Goal: Transaction & Acquisition: Subscribe to service/newsletter

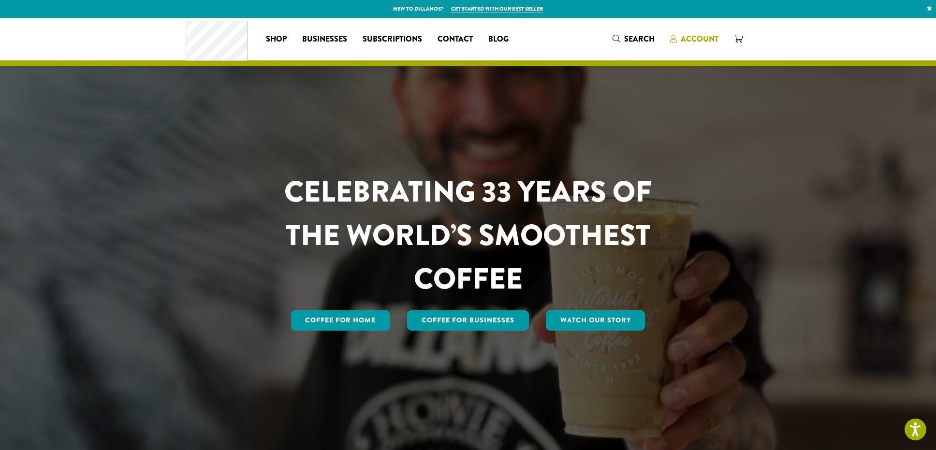
click at [701, 43] on span "Account" at bounding box center [700, 38] width 38 height 11
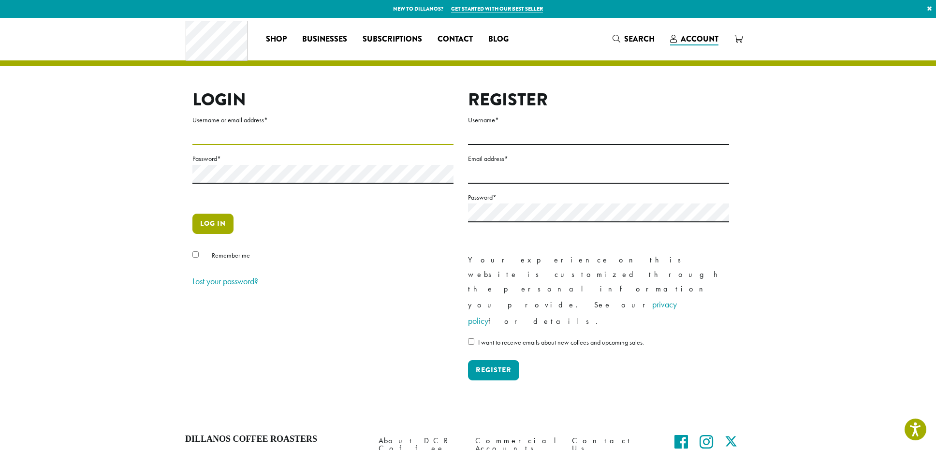
type input "**********"
click at [215, 225] on button "Log in" at bounding box center [212, 224] width 41 height 20
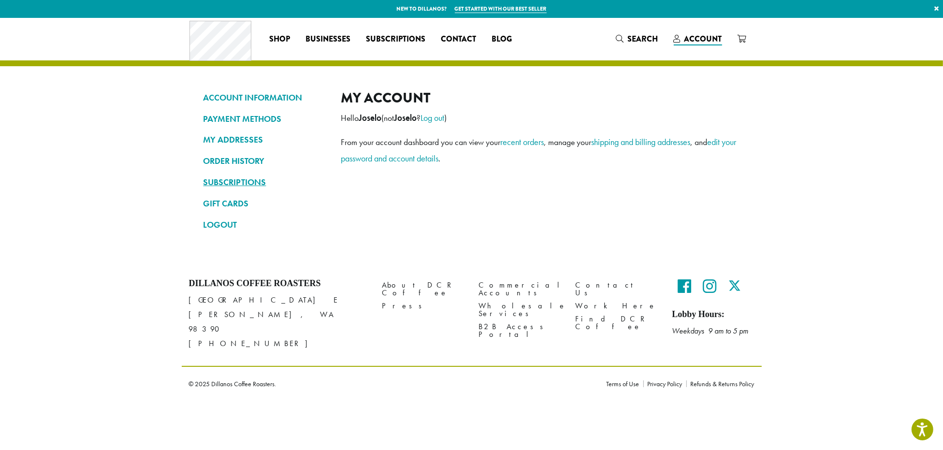
click at [227, 178] on link "SUBSCRIPTIONS" at bounding box center [265, 182] width 123 height 16
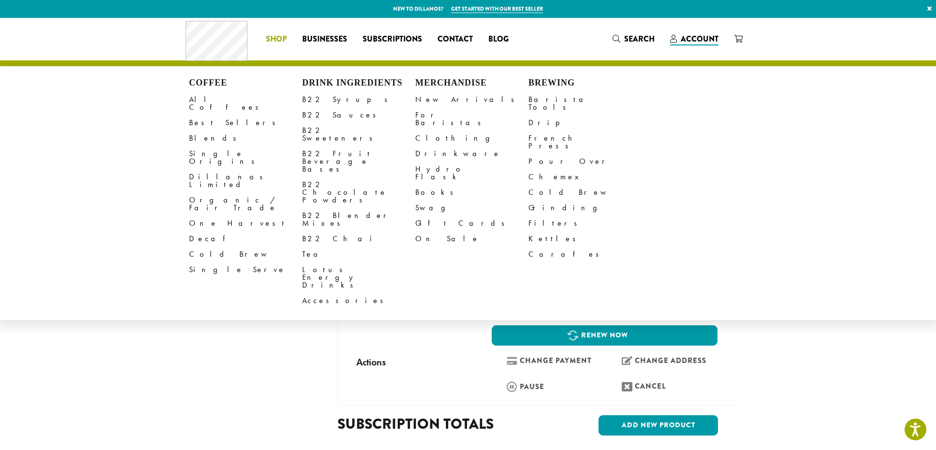
click at [277, 39] on span "Shop" at bounding box center [276, 39] width 21 height 12
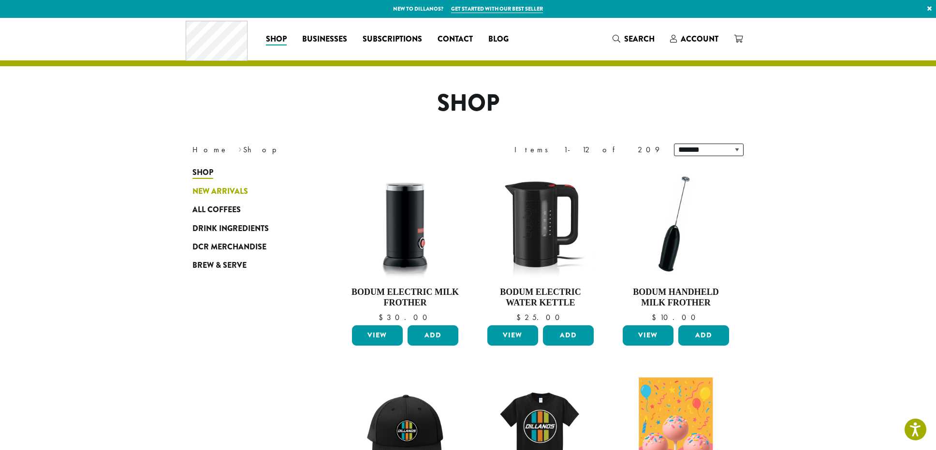
click at [207, 192] on span "New Arrivals" at bounding box center [220, 192] width 56 height 12
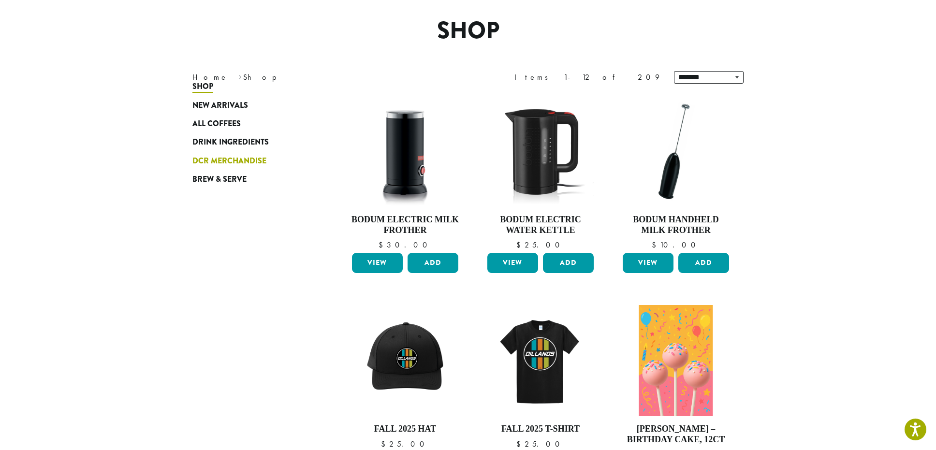
scroll to position [97, 0]
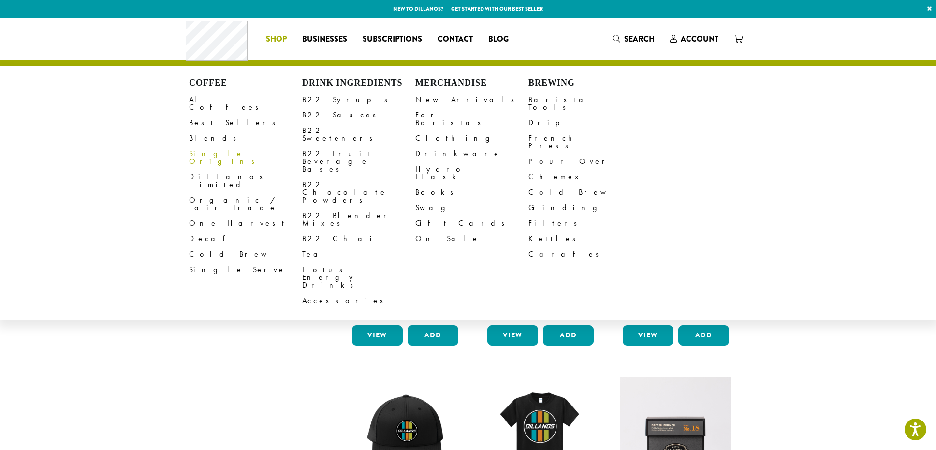
click at [221, 146] on link "Single Origins" at bounding box center [245, 157] width 113 height 23
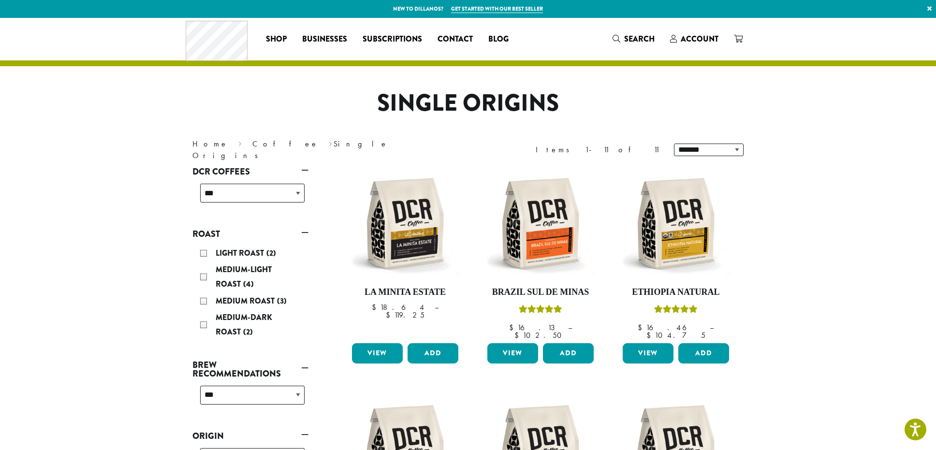
scroll to position [48, 0]
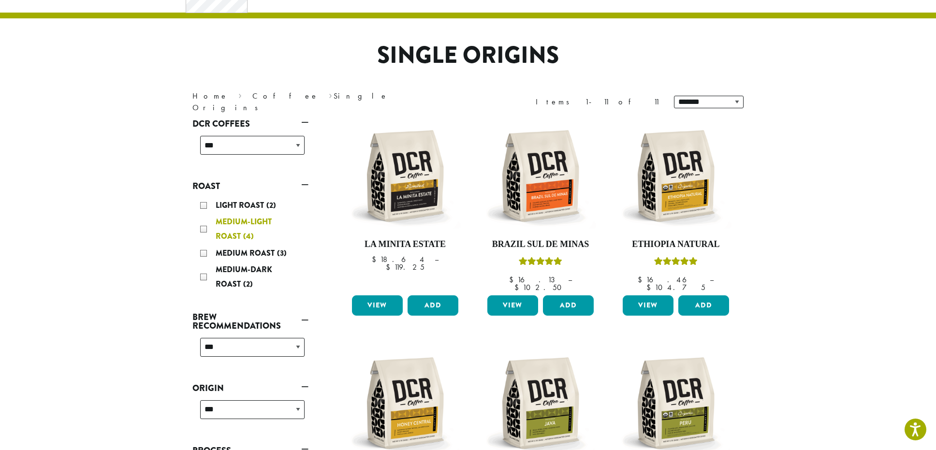
click at [205, 231] on div "Medium-Light Roast (4)" at bounding box center [252, 229] width 104 height 29
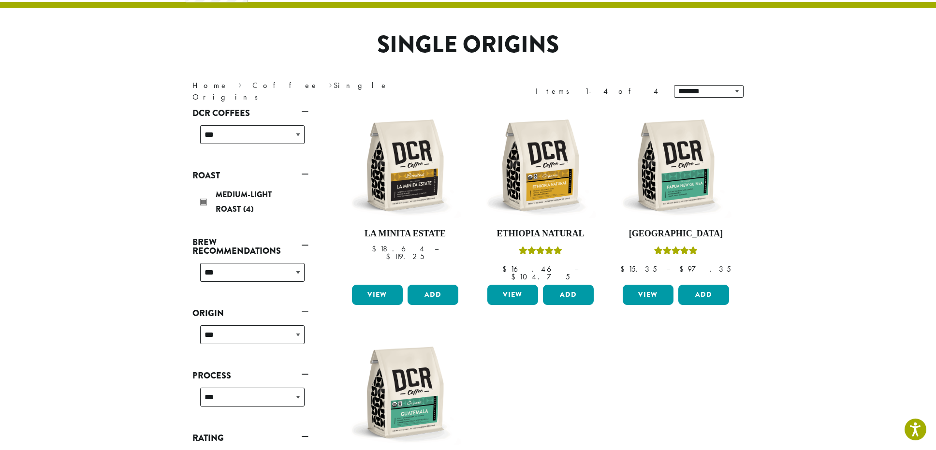
scroll to position [59, 0]
click at [418, 176] on img at bounding box center [405, 164] width 111 height 111
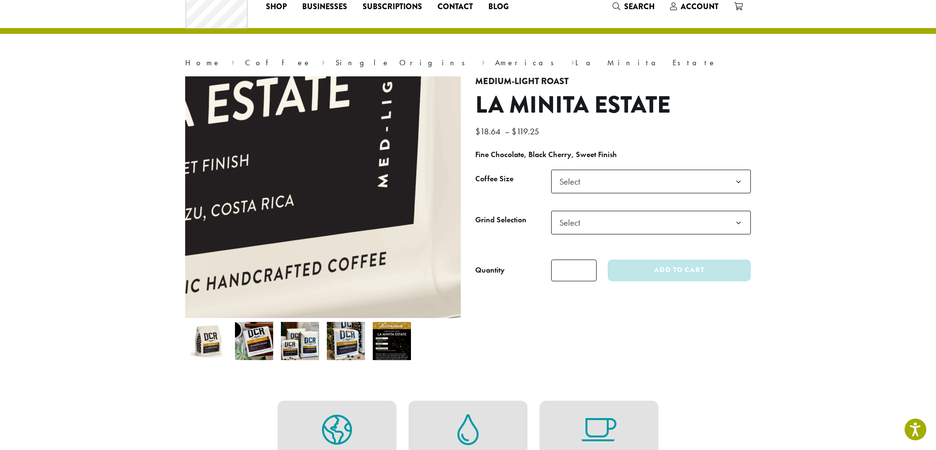
scroll to position [48, 0]
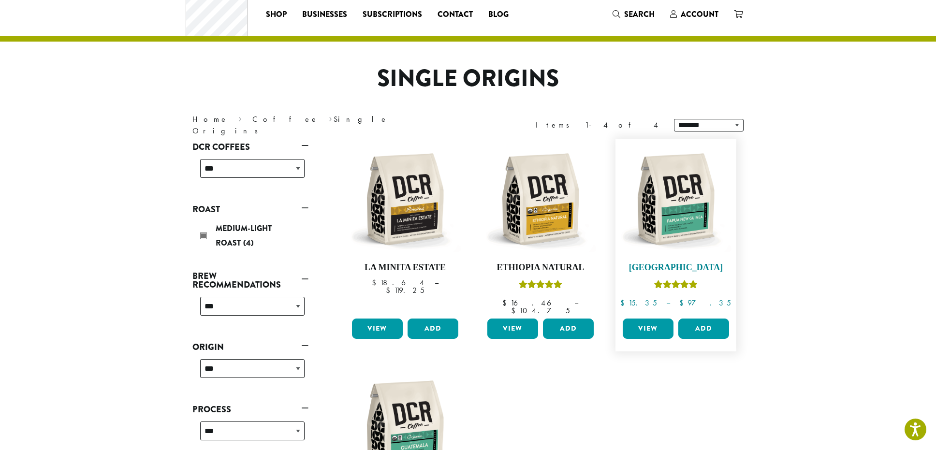
scroll to position [11, 0]
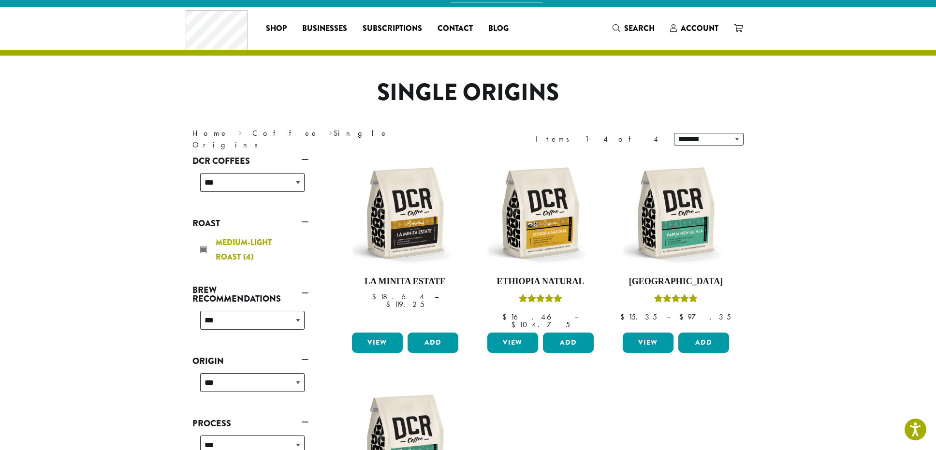
click at [203, 248] on div "Medium-Light Roast (4)" at bounding box center [252, 249] width 104 height 29
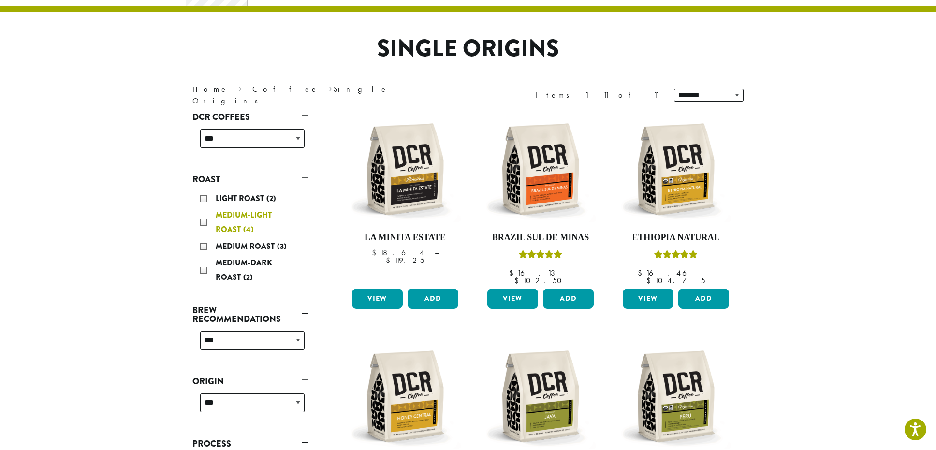
scroll to position [105, 0]
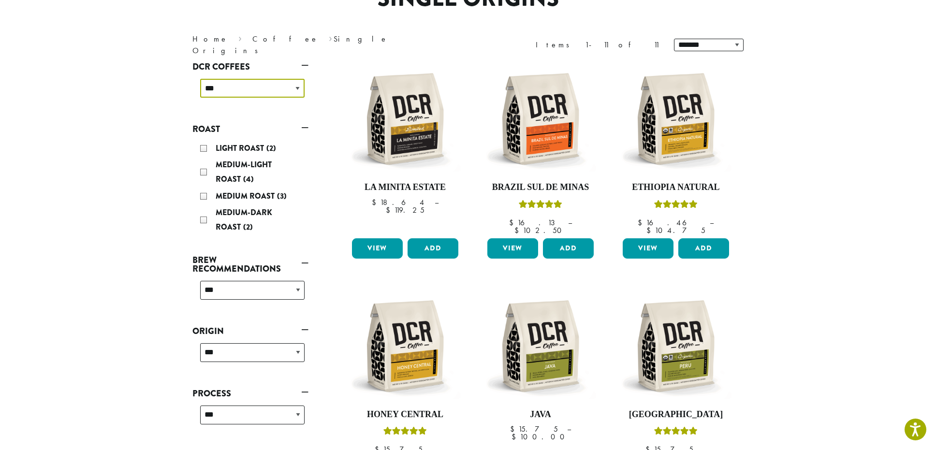
click at [288, 93] on select "**********" at bounding box center [252, 88] width 104 height 19
select select "**********"
click at [200, 79] on select "**********" at bounding box center [252, 88] width 104 height 19
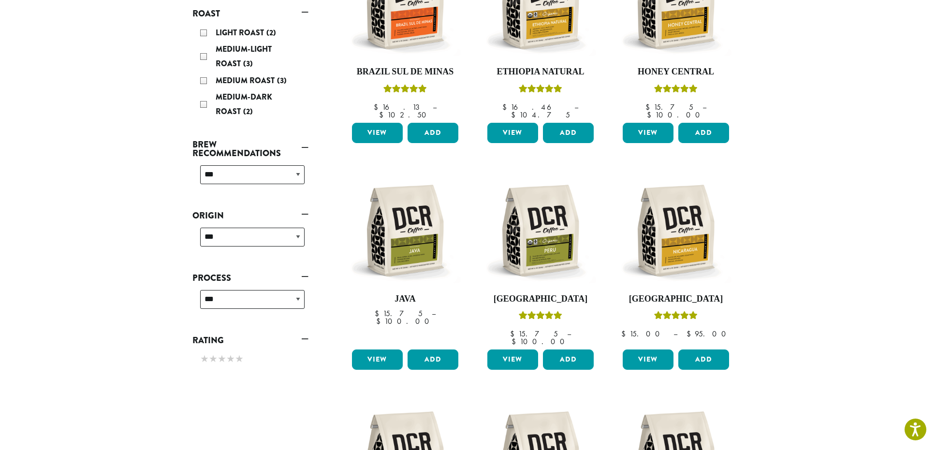
scroll to position [204, 0]
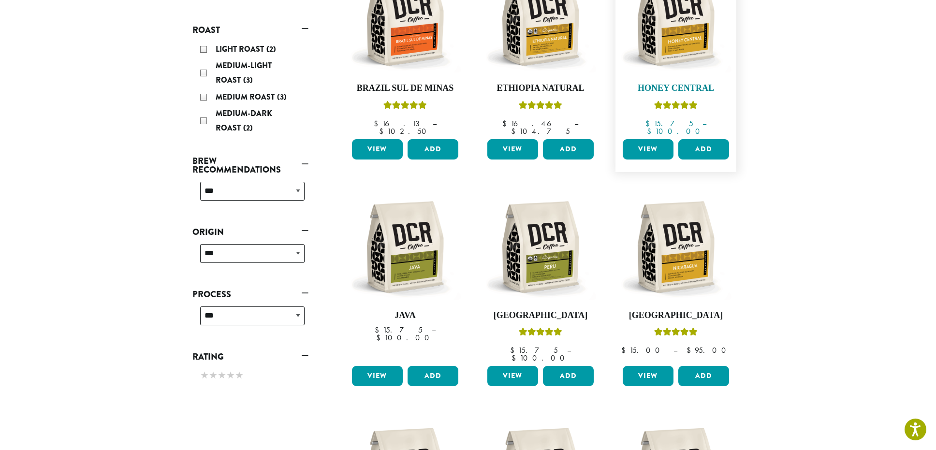
click at [681, 42] on img at bounding box center [675, 19] width 111 height 111
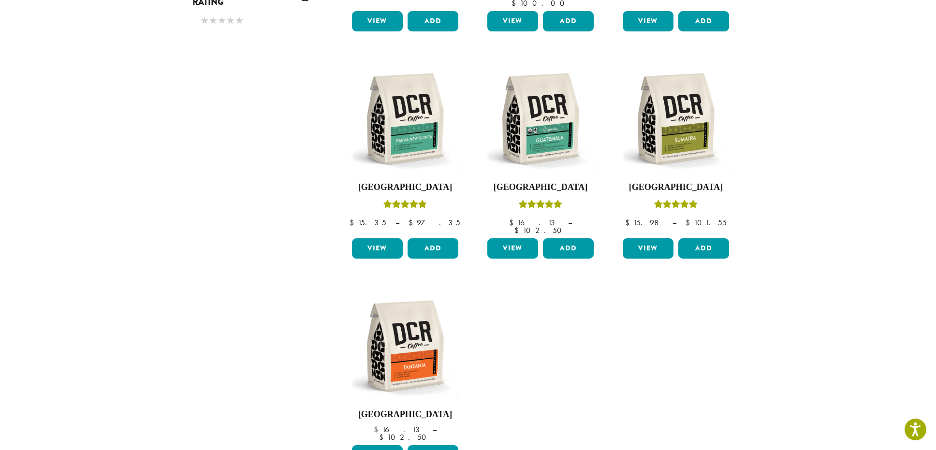
scroll to position [543, 0]
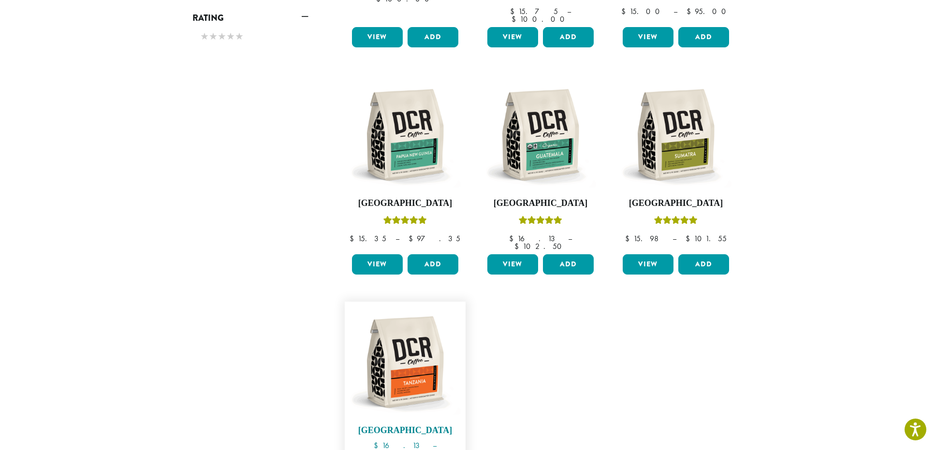
click at [405, 361] on img at bounding box center [405, 361] width 111 height 111
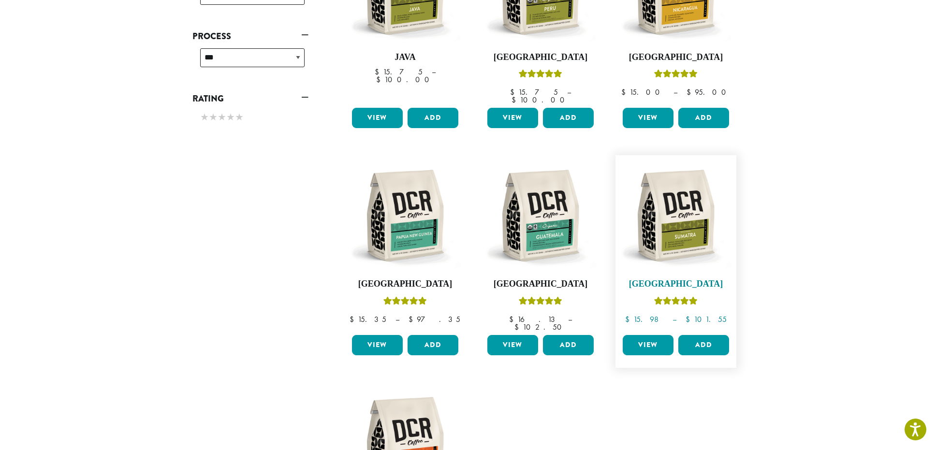
scroll to position [400, 0]
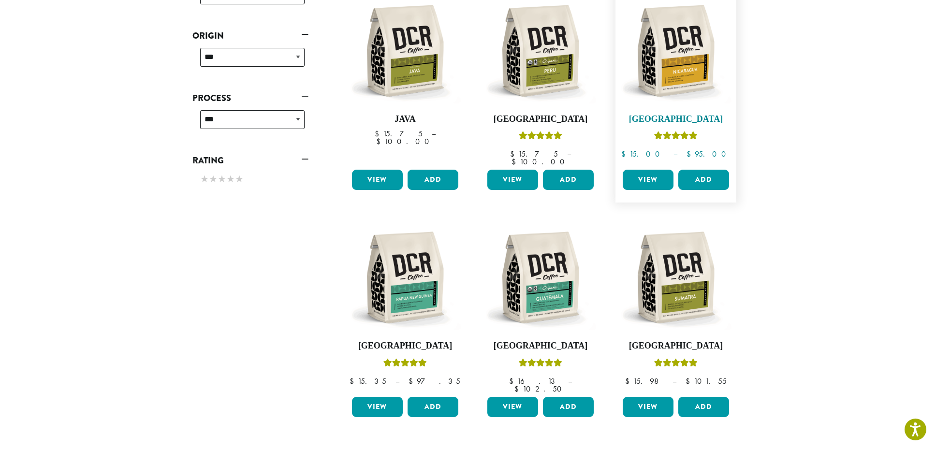
click at [677, 63] on img at bounding box center [675, 50] width 111 height 111
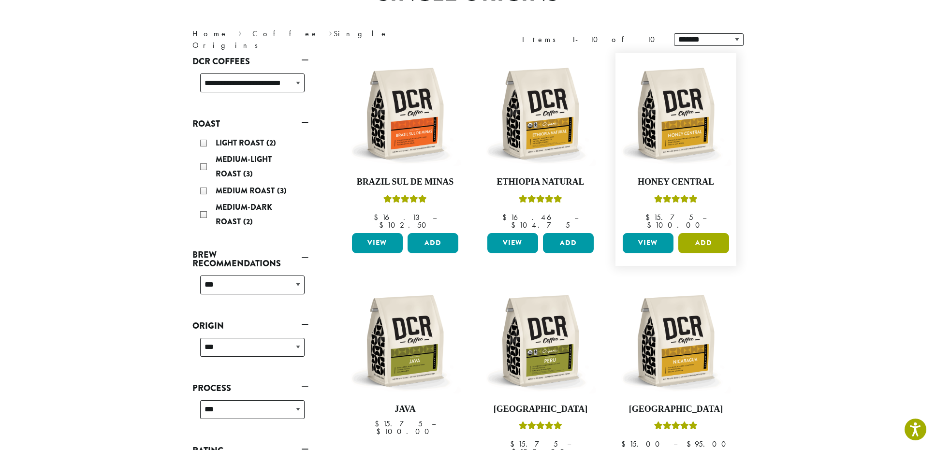
scroll to position [62, 0]
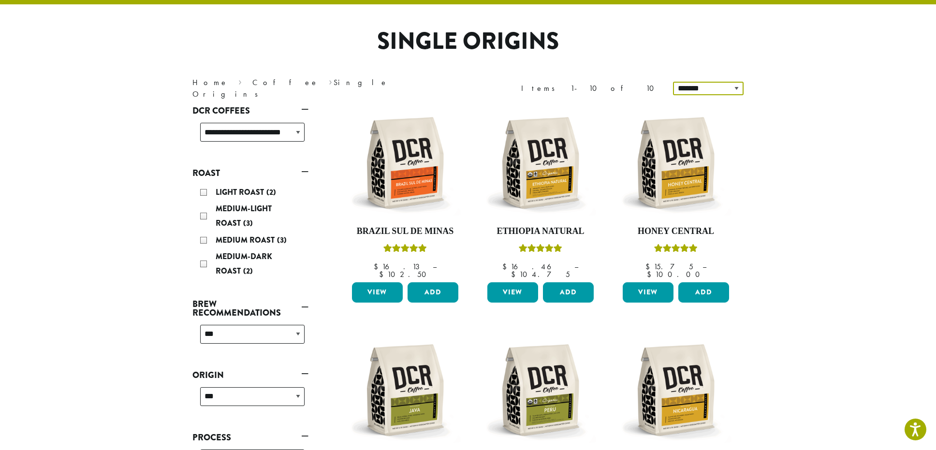
click at [718, 90] on select "**********" at bounding box center [708, 89] width 71 height 14
select select "*********"
click at [675, 82] on select "**********" at bounding box center [708, 89] width 71 height 14
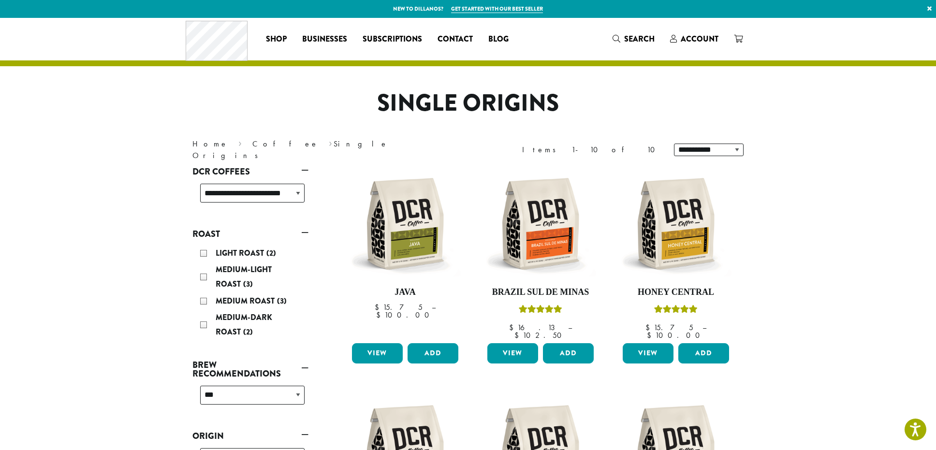
click at [696, 50] on div "Coffee All Coffees Best Sellers Blends Single Origins Dillanos Limited Organic …" at bounding box center [468, 39] width 565 height 40
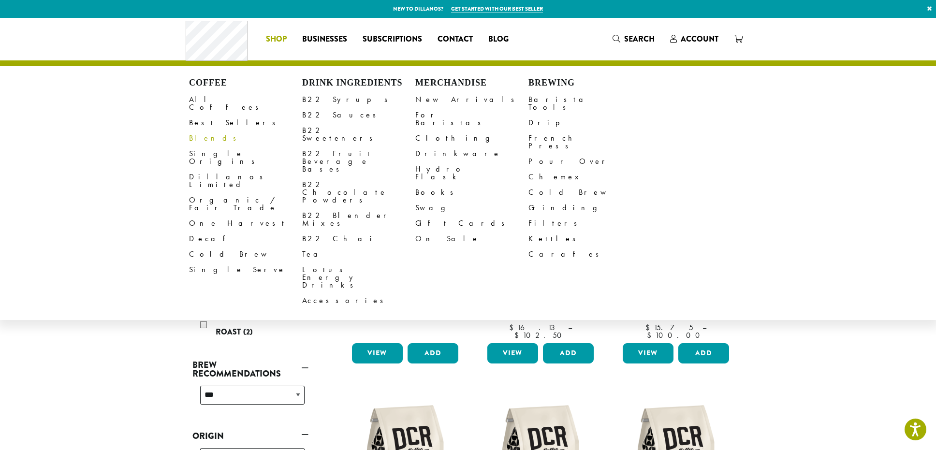
click at [201, 131] on link "Blends" at bounding box center [245, 138] width 113 height 15
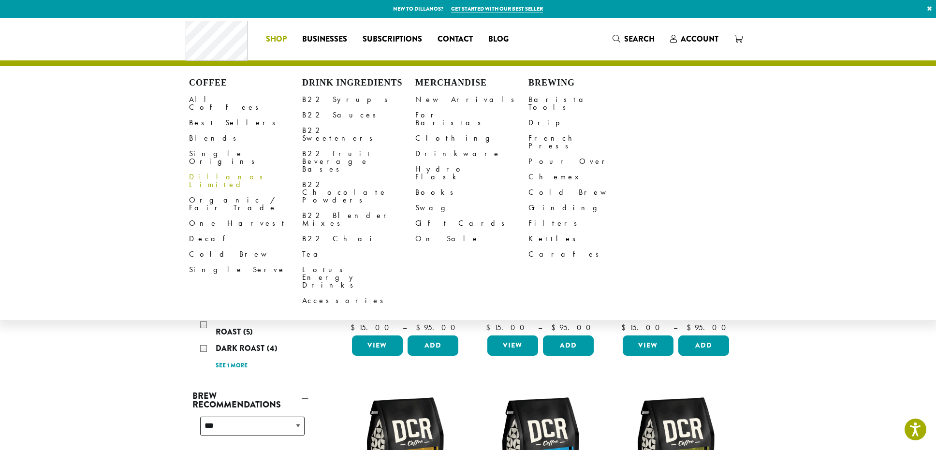
click at [203, 169] on link "Dillanos Limited" at bounding box center [245, 180] width 113 height 23
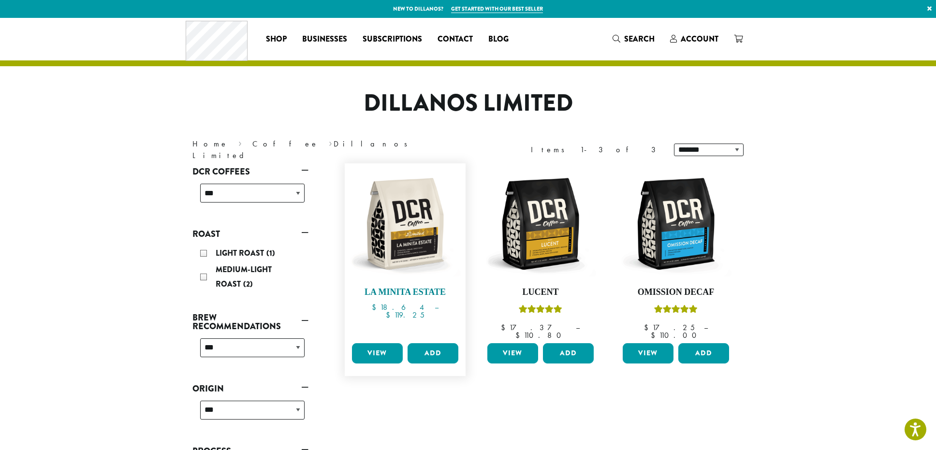
click at [406, 232] on img at bounding box center [405, 223] width 111 height 111
click at [690, 42] on span "Account" at bounding box center [700, 38] width 38 height 11
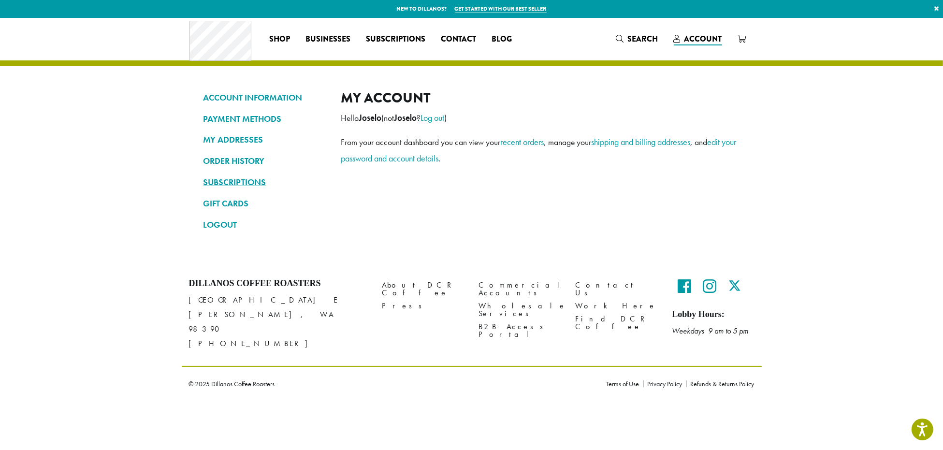
click at [240, 182] on link "SUBSCRIPTIONS" at bounding box center [265, 182] width 123 height 16
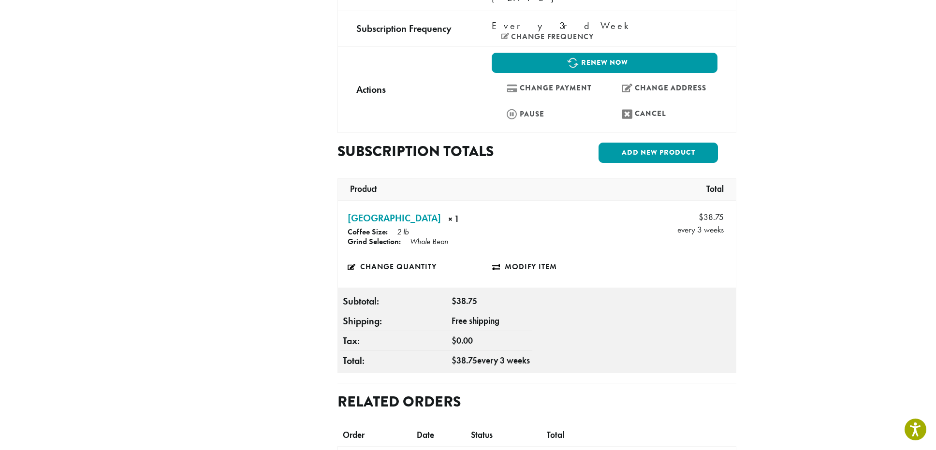
scroll to position [290, 0]
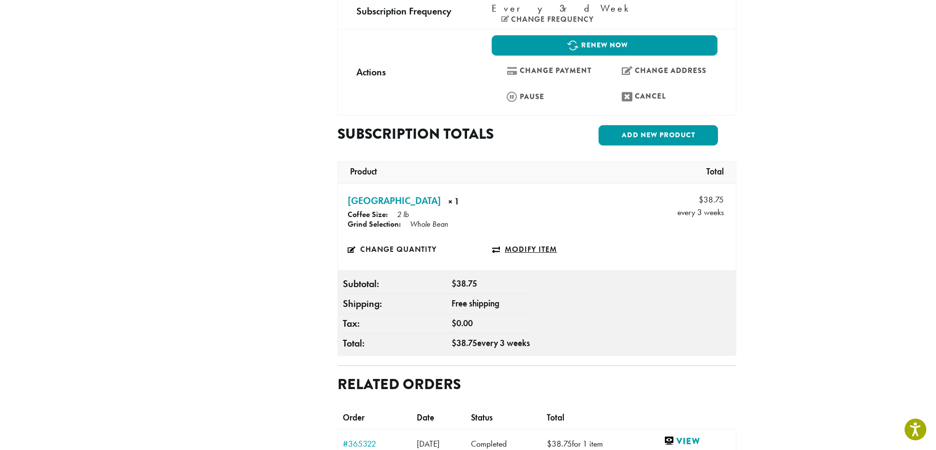
click at [523, 238] on link "Modify item" at bounding box center [564, 249] width 145 height 22
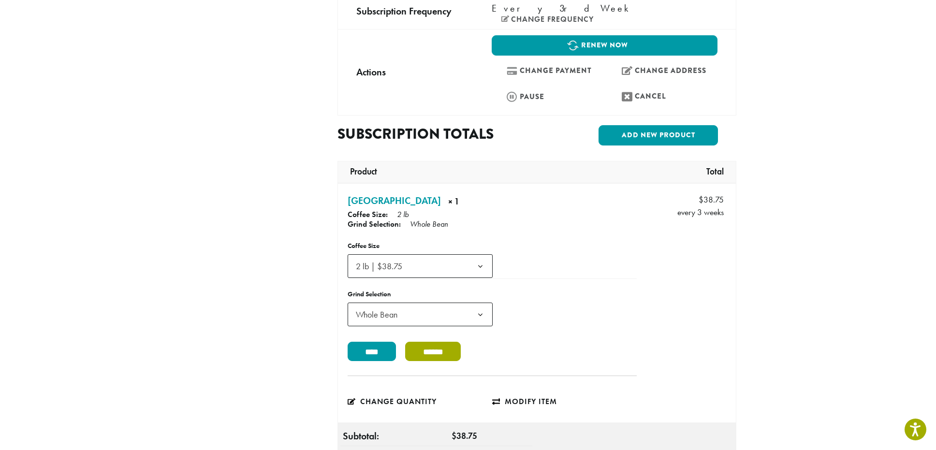
click at [427, 342] on input "******" at bounding box center [432, 351] width 55 height 19
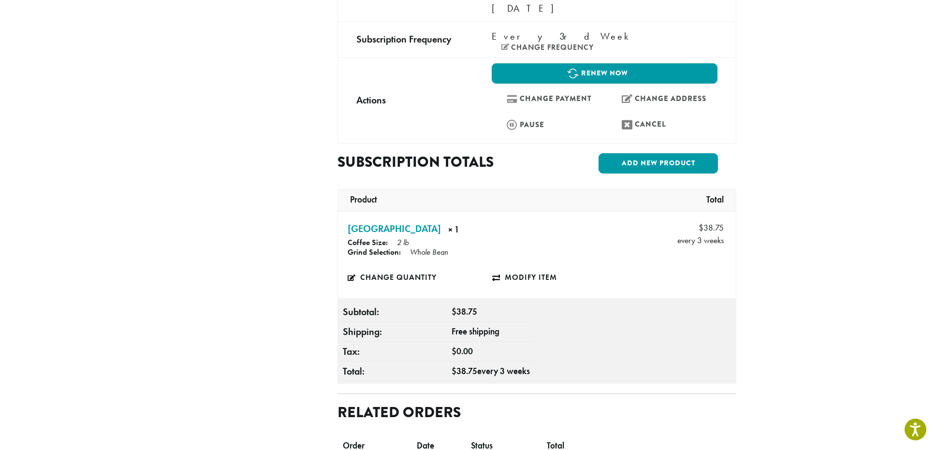
scroll to position [241, 0]
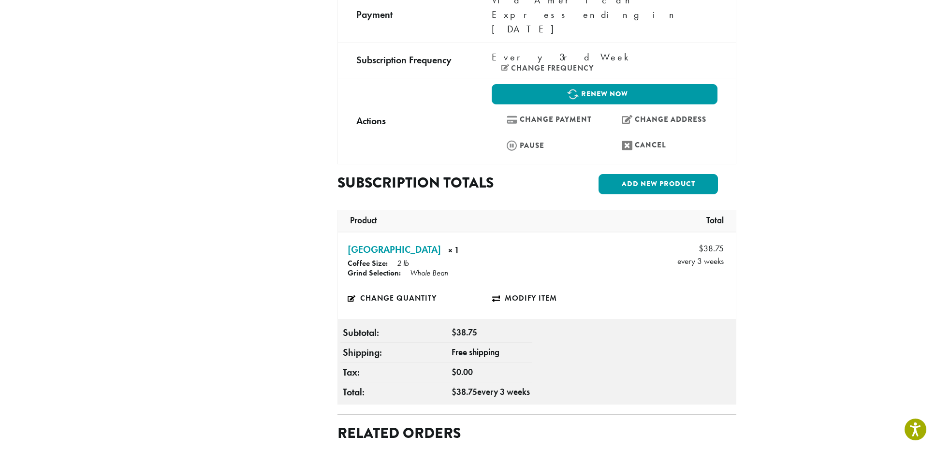
click at [515, 245] on td "Nicaragua × 1 × 1 Coffee Size: 2 lb Grind Selection: Whole Bean Price: $ 38.75 …" at bounding box center [488, 276] width 301 height 87
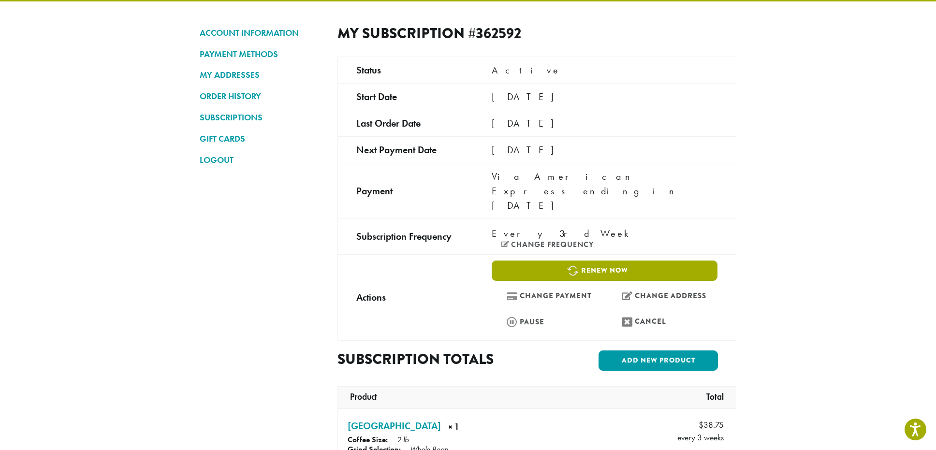
scroll to position [48, 0]
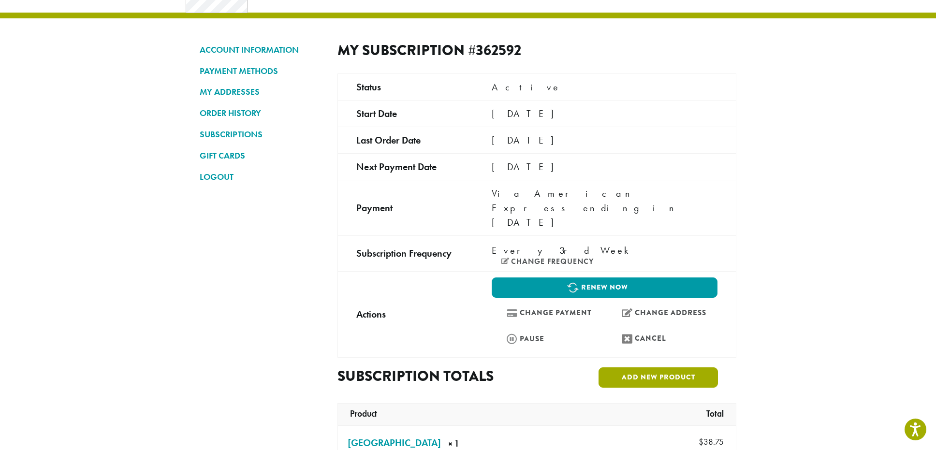
click at [673, 367] on link "Add new product" at bounding box center [657, 377] width 119 height 20
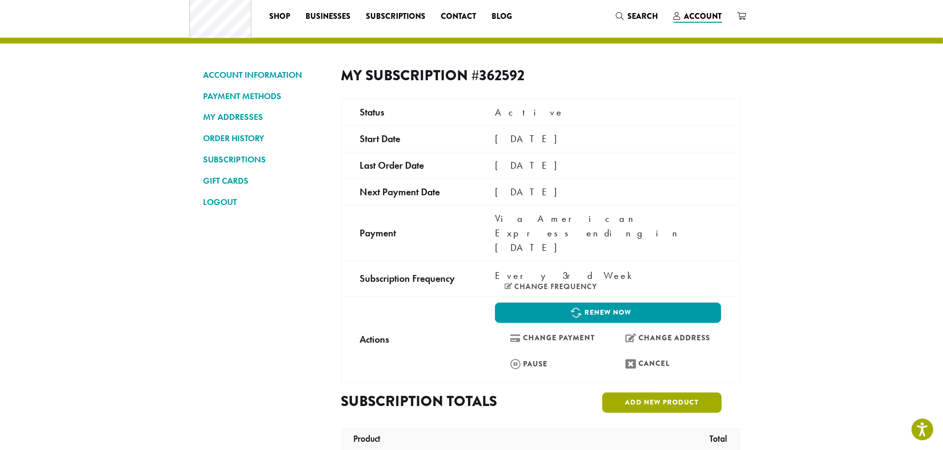
scroll to position [0, 0]
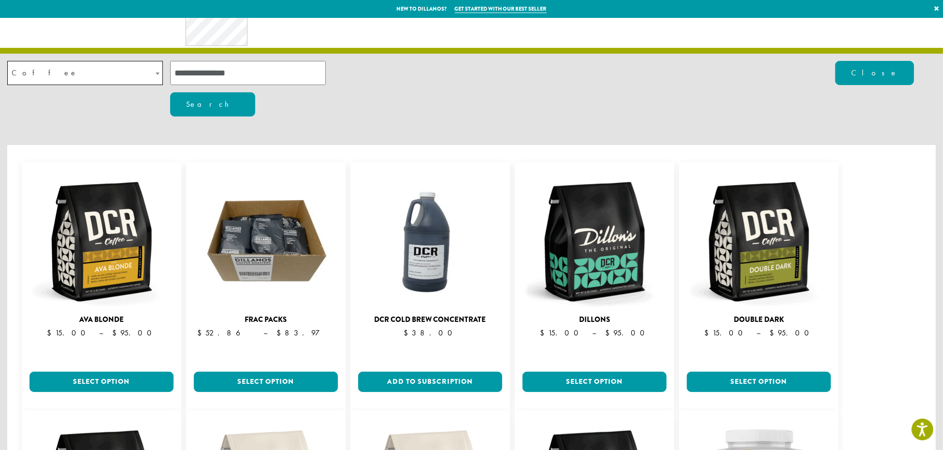
click at [153, 78] on span at bounding box center [158, 73] width 10 height 24
click at [255, 92] on button "Search" at bounding box center [212, 104] width 85 height 24
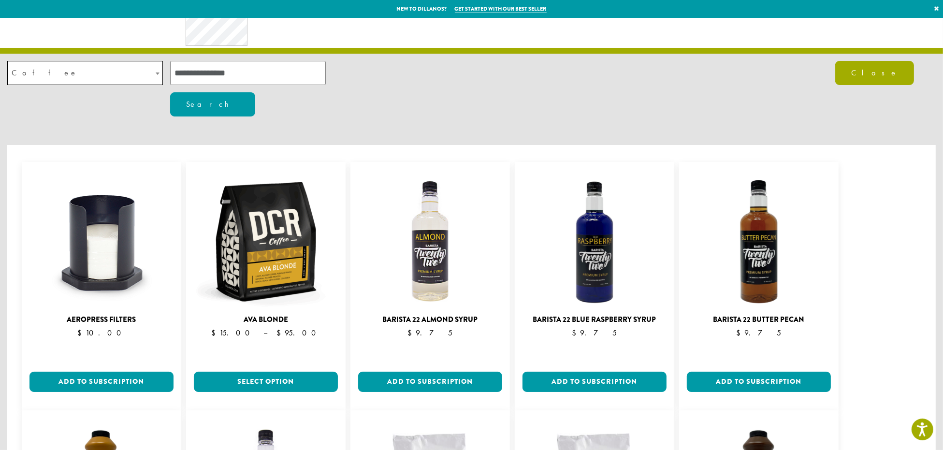
click at [873, 79] on button "Close" at bounding box center [874, 73] width 79 height 24
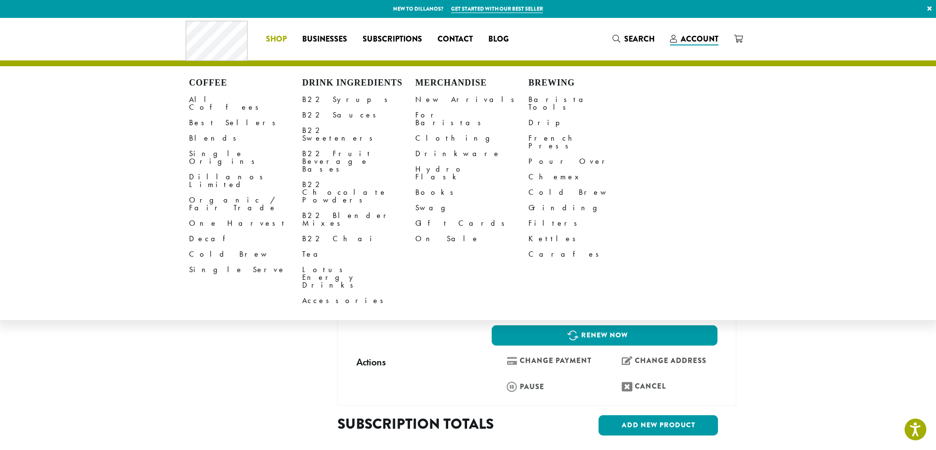
click at [283, 36] on span "Shop" at bounding box center [276, 39] width 21 height 12
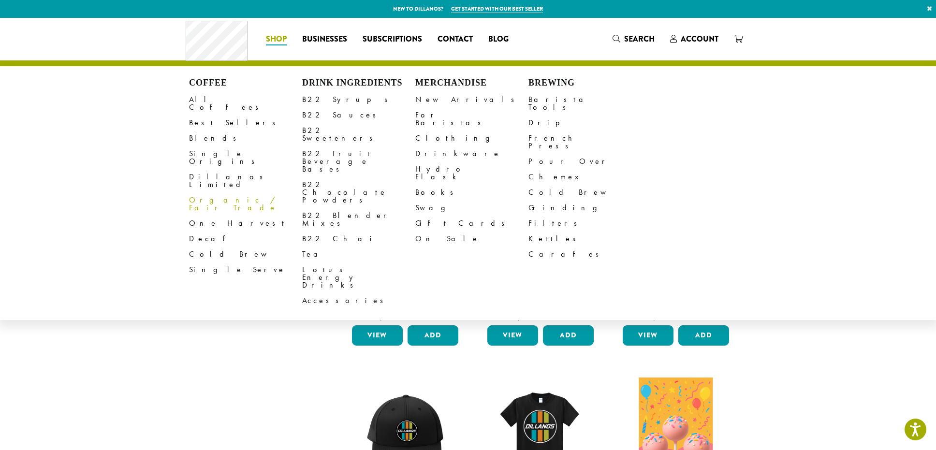
click at [212, 192] on link "Organic / Fair Trade" at bounding box center [245, 203] width 113 height 23
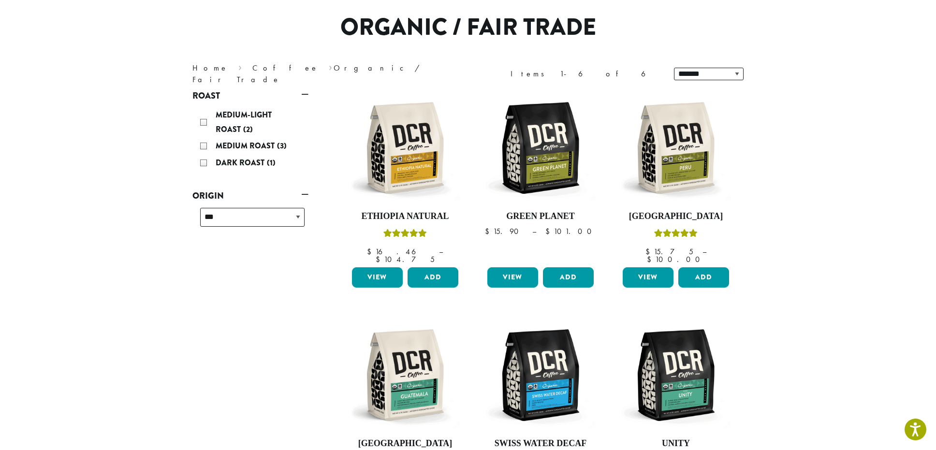
scroll to position [97, 0]
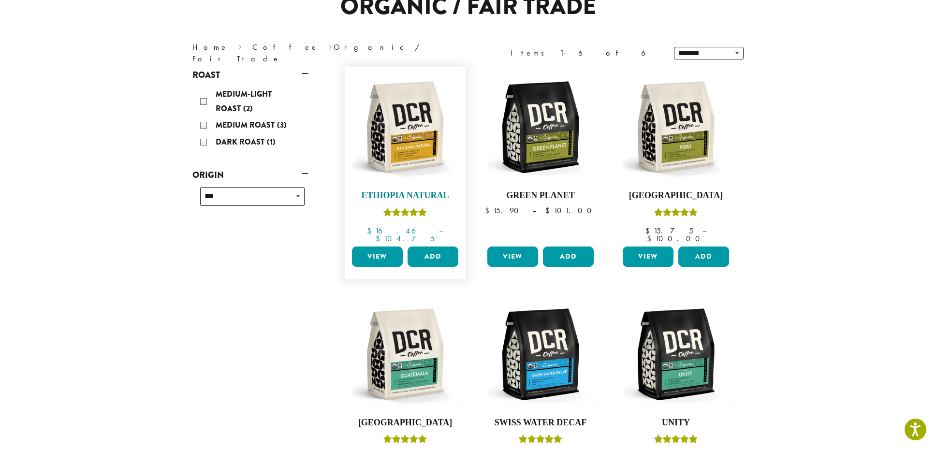
click at [410, 151] on img at bounding box center [405, 127] width 111 height 111
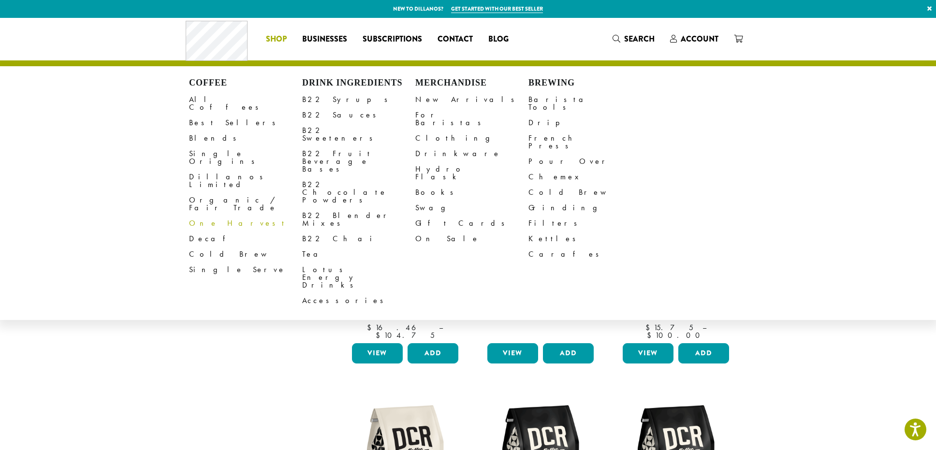
click at [210, 216] on link "One Harvest" at bounding box center [245, 223] width 113 height 15
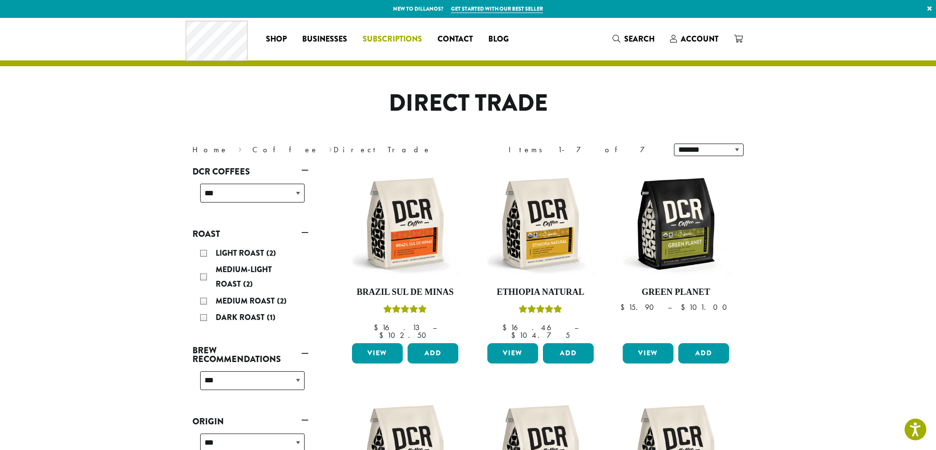
click at [390, 43] on span "Subscriptions" at bounding box center [392, 39] width 59 height 12
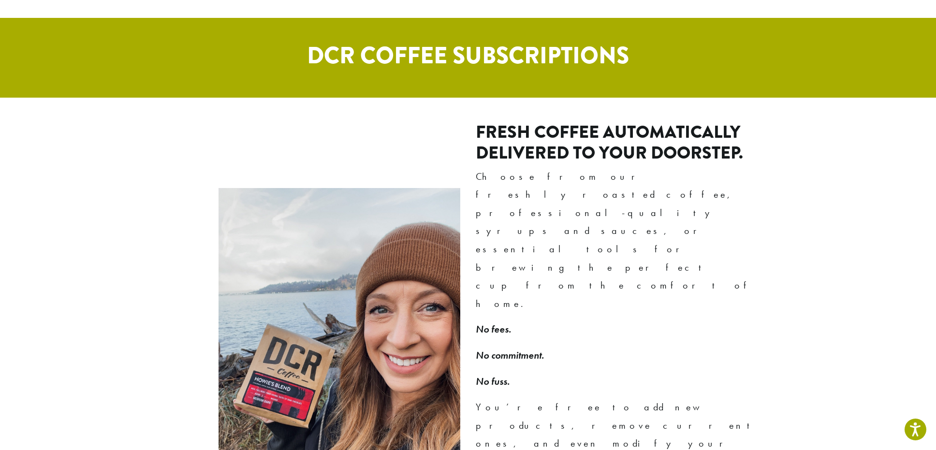
scroll to position [725, 0]
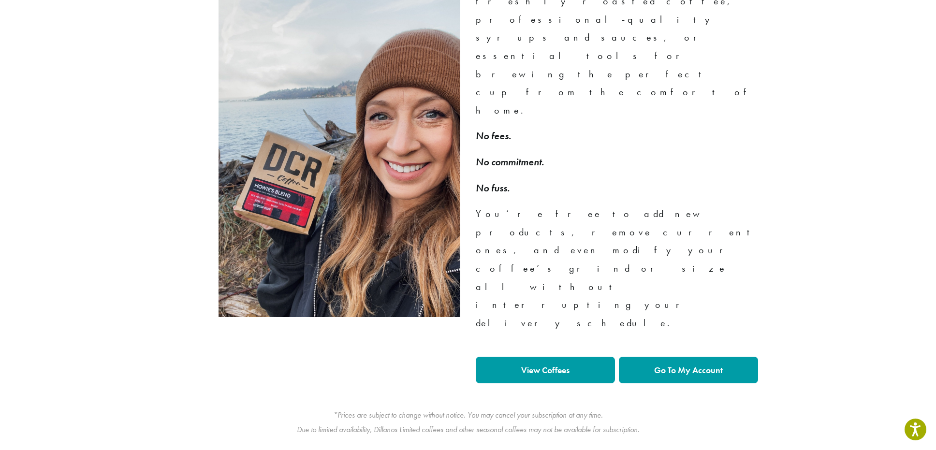
click at [556, 364] on strong "View Coffees" at bounding box center [545, 369] width 48 height 11
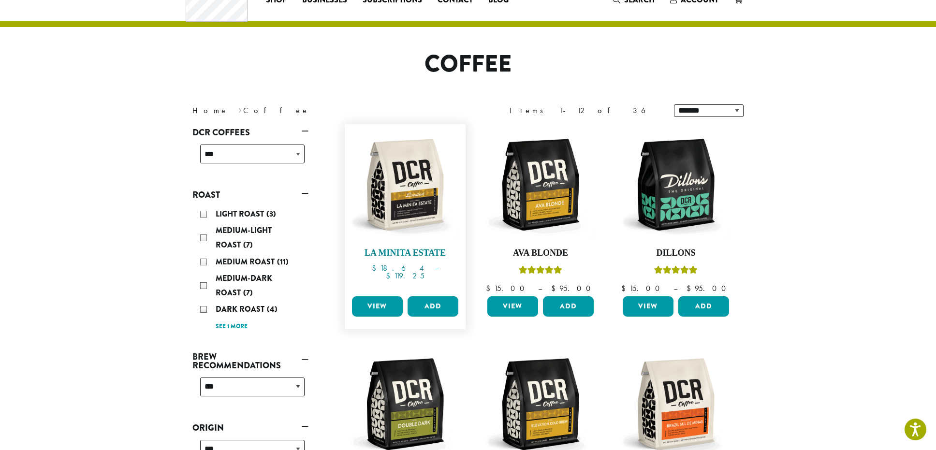
scroll to position [97, 0]
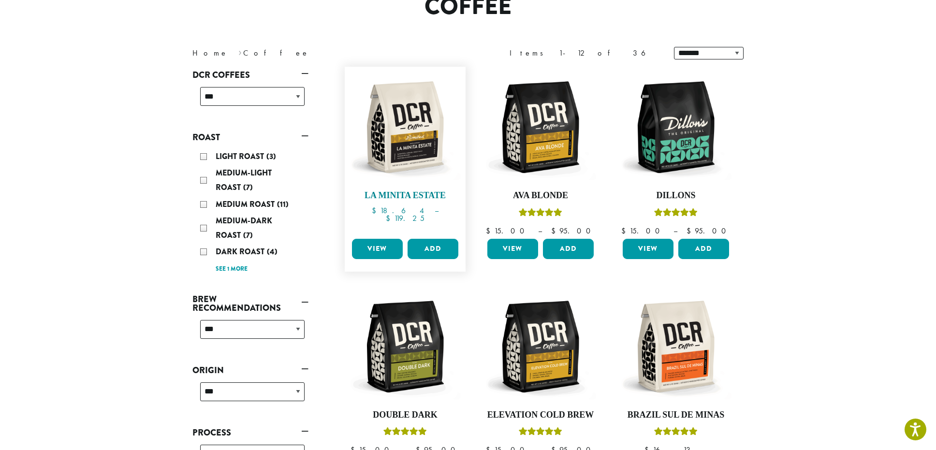
click at [414, 136] on img at bounding box center [405, 127] width 111 height 111
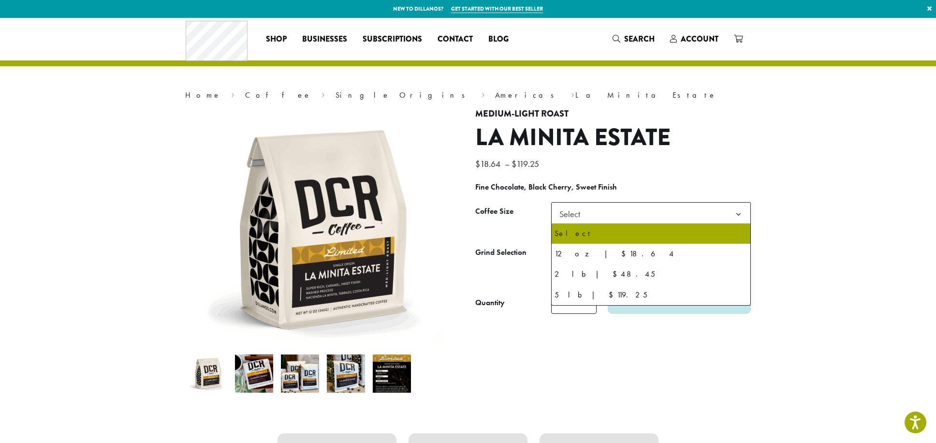
click at [580, 212] on span "Select" at bounding box center [572, 213] width 34 height 19
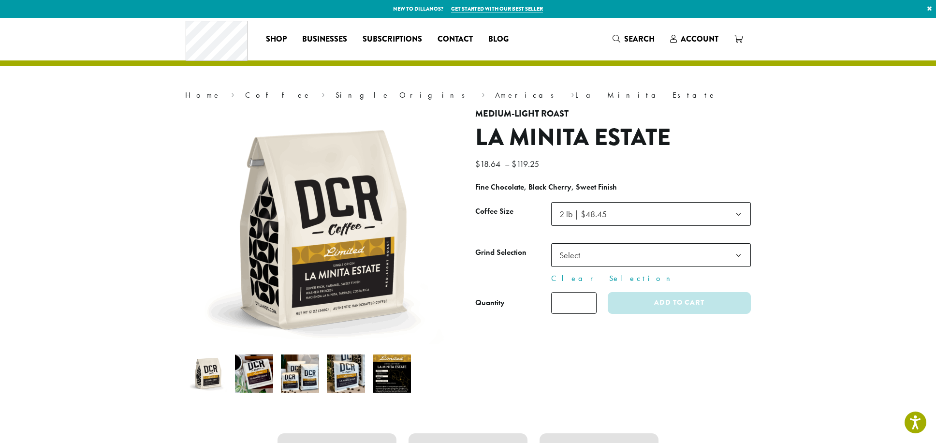
click at [631, 214] on span "2 lb | $48.45" at bounding box center [651, 214] width 200 height 24
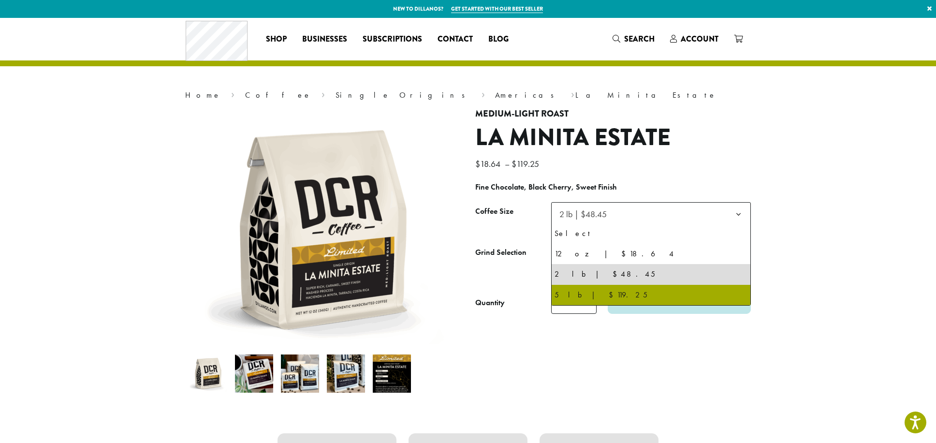
click at [307, 374] on img at bounding box center [300, 373] width 38 height 38
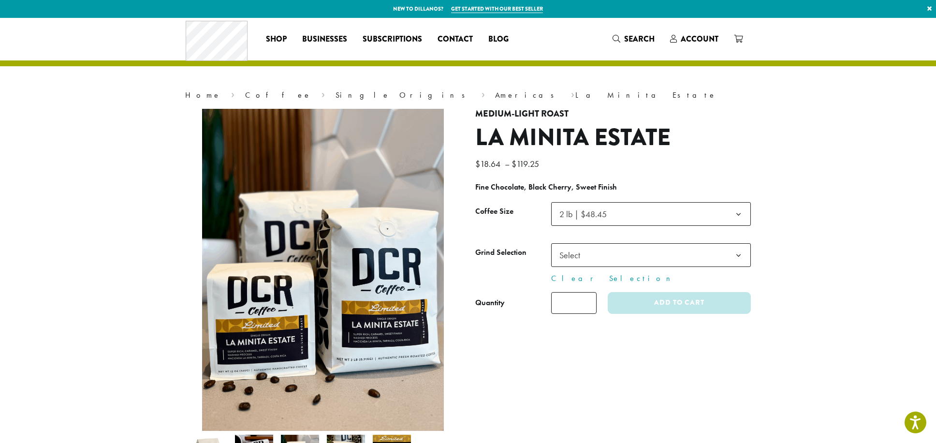
click at [597, 211] on span "2 lb | $48.45" at bounding box center [582, 213] width 47 height 11
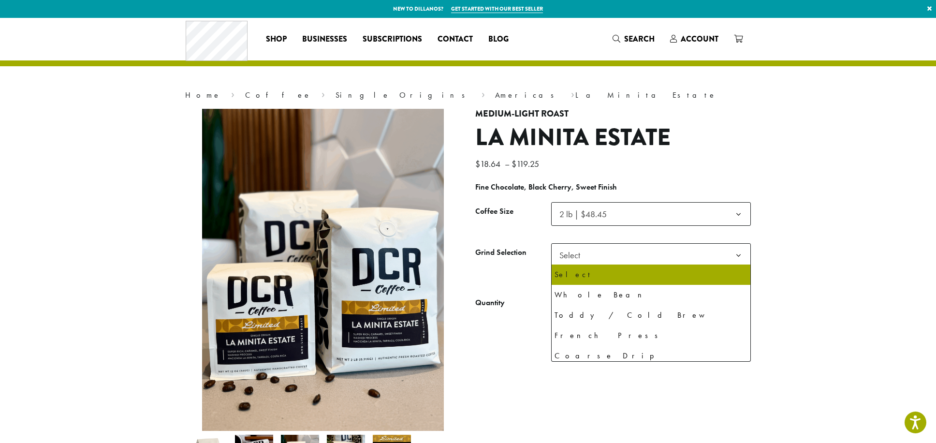
click at [599, 250] on span "Select" at bounding box center [651, 255] width 200 height 24
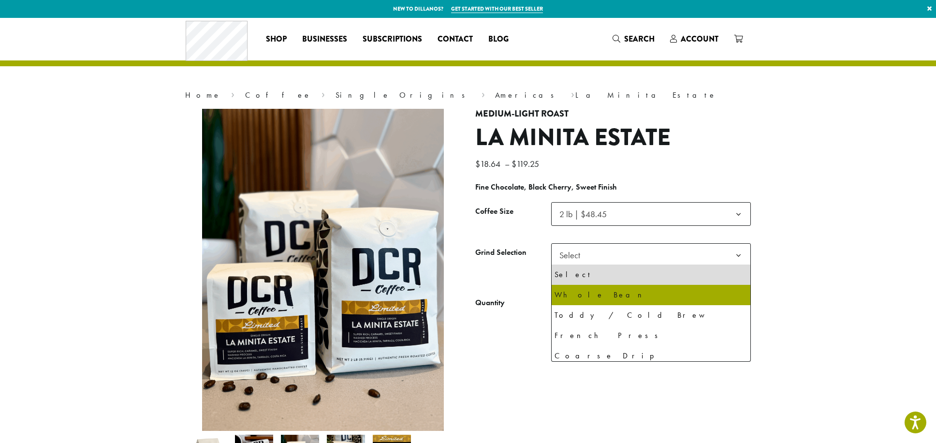
select select "**********"
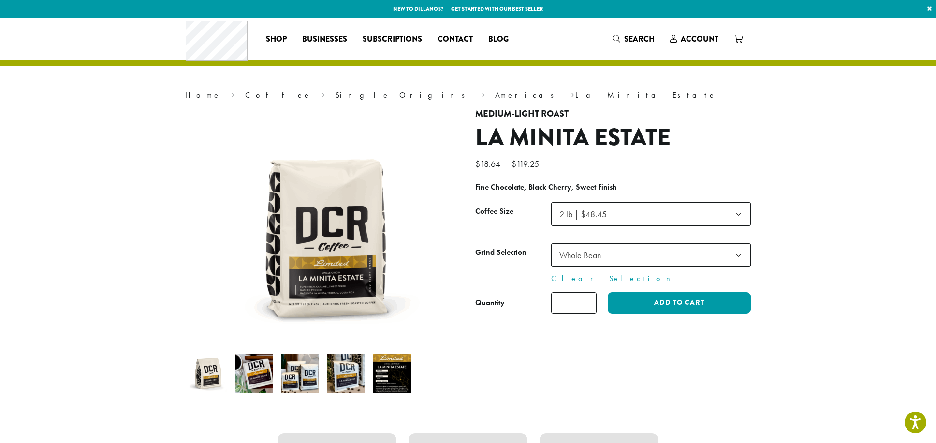
click at [605, 222] on span "2 lb | $48.45" at bounding box center [585, 213] width 61 height 19
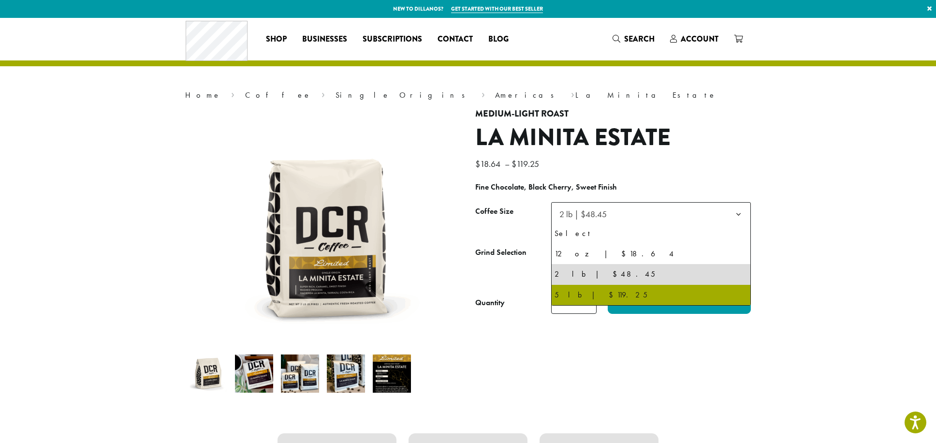
select select "**********"
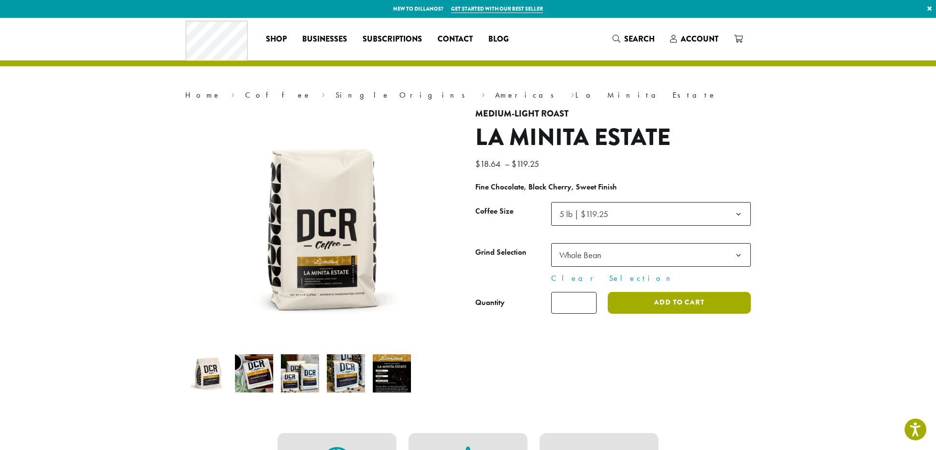
click at [696, 297] on button "Add to cart" at bounding box center [679, 303] width 143 height 22
click at [626, 209] on span "5 lb | $119.25" at bounding box center [651, 214] width 200 height 24
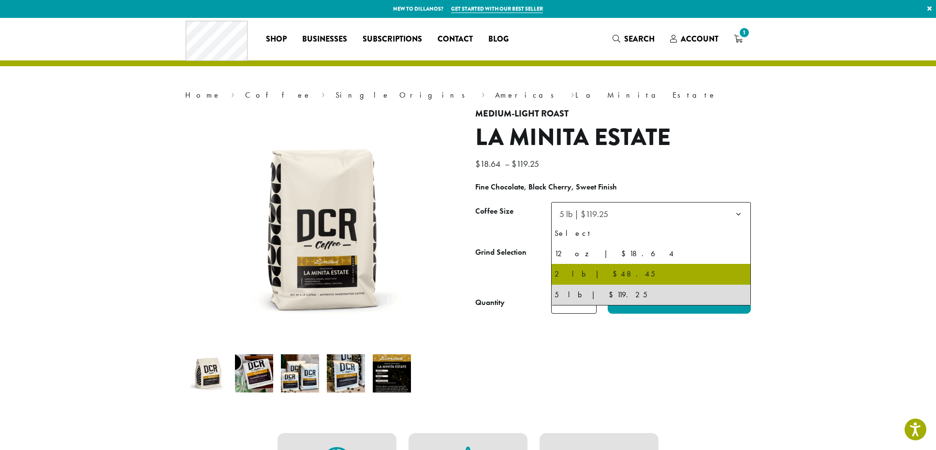
select select "**********"
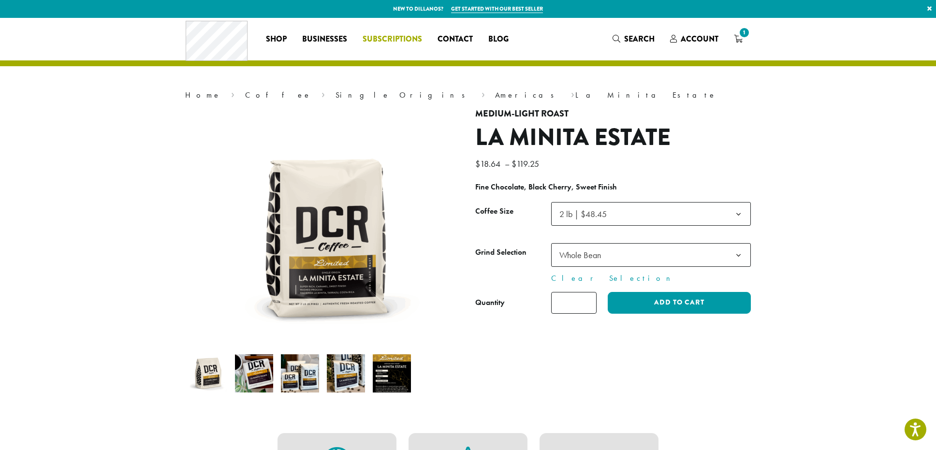
click at [394, 40] on span "Subscriptions" at bounding box center [392, 39] width 59 height 12
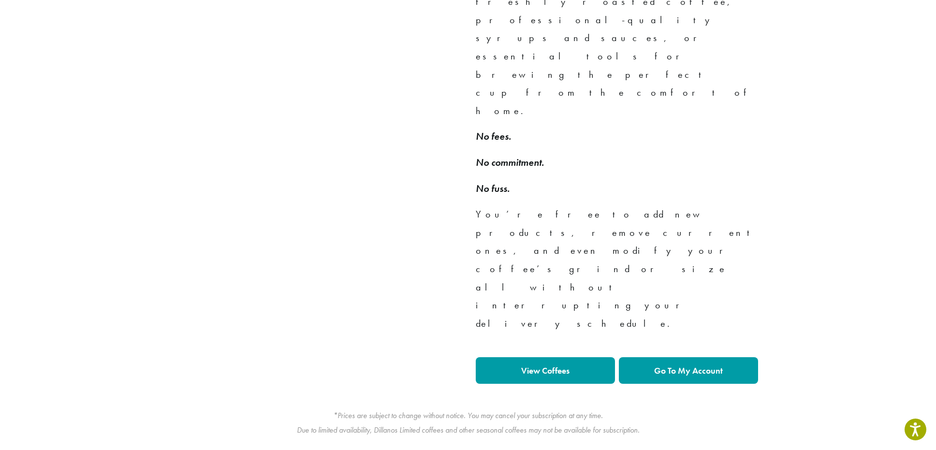
scroll to position [725, 0]
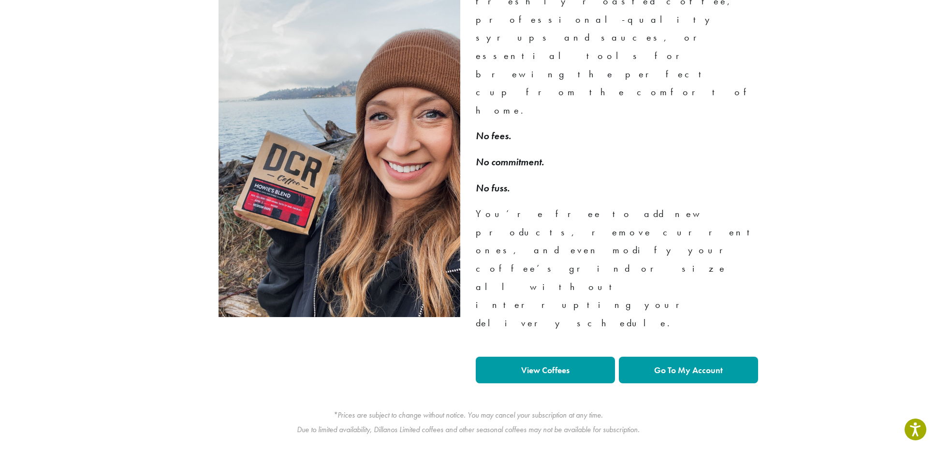
click at [538, 364] on strong "View Coffees" at bounding box center [545, 369] width 48 height 11
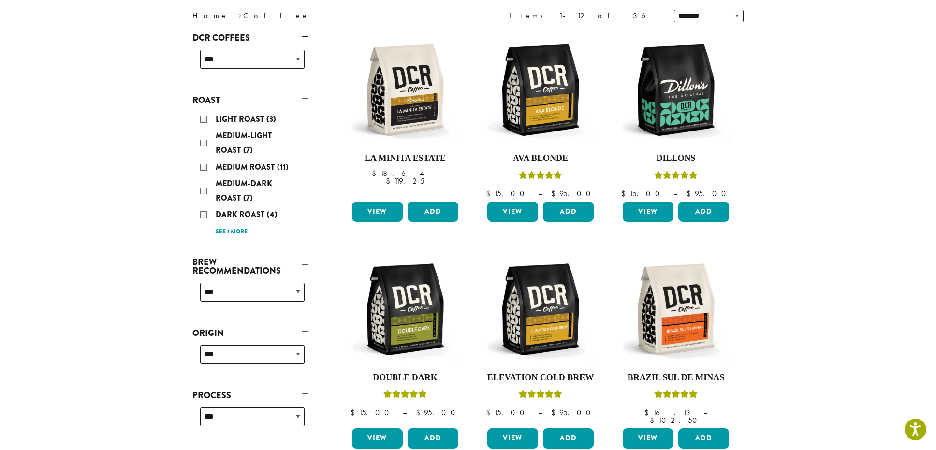
scroll to position [145, 0]
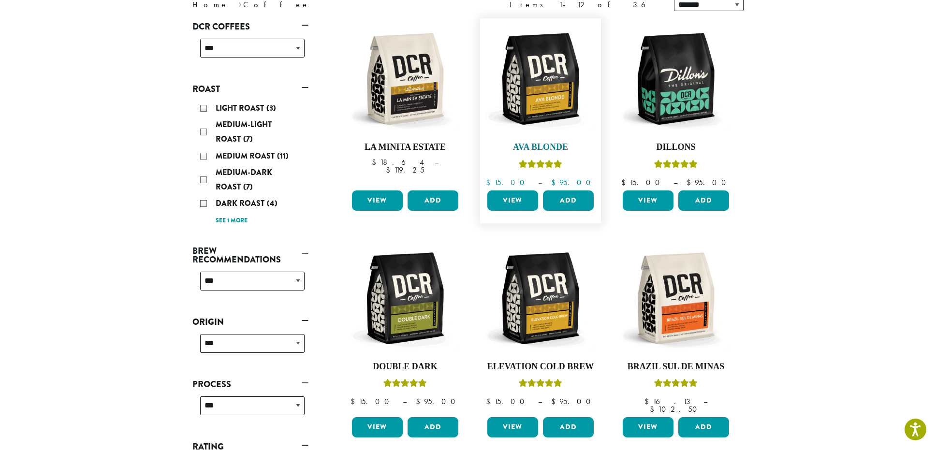
click at [547, 104] on img at bounding box center [540, 78] width 111 height 111
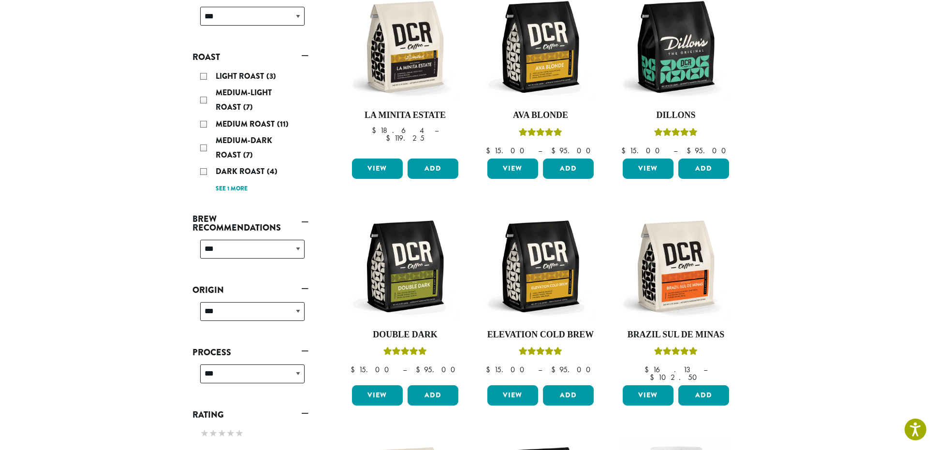
scroll to position [193, 0]
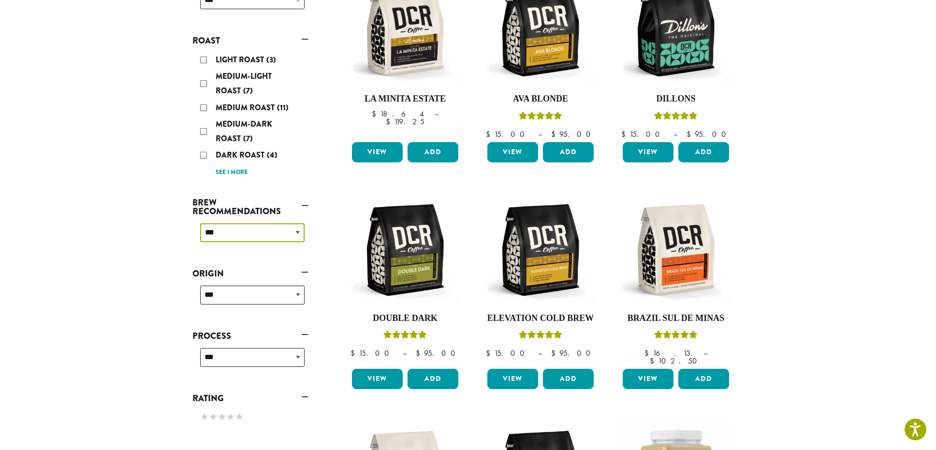
click at [292, 237] on select "**********" at bounding box center [252, 232] width 104 height 19
select select "********"
click at [200, 223] on select "**********" at bounding box center [252, 232] width 104 height 19
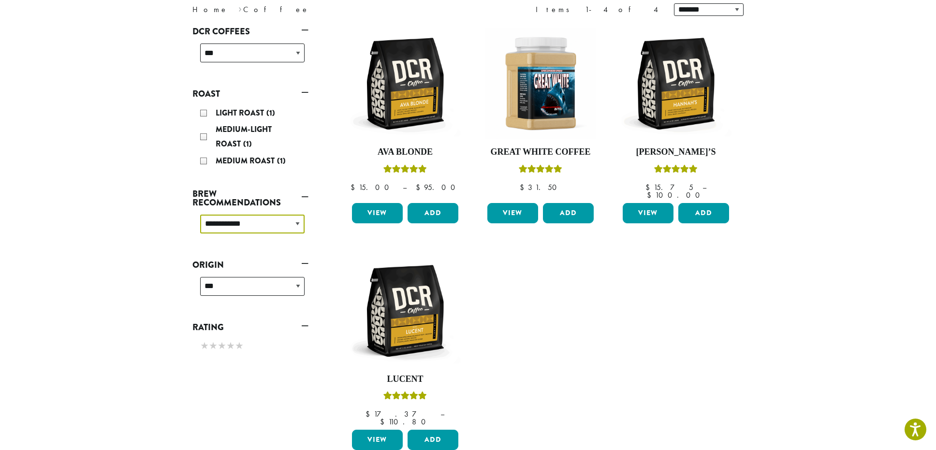
scroll to position [156, 0]
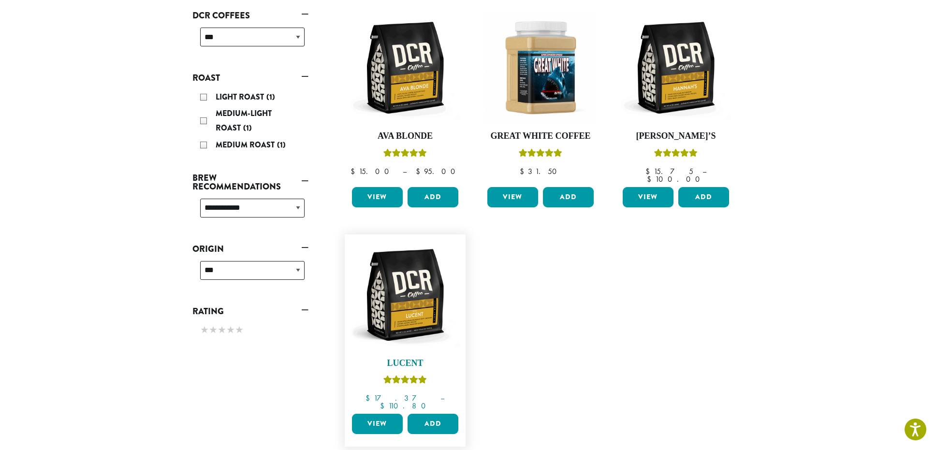
click at [416, 306] on img at bounding box center [405, 294] width 111 height 111
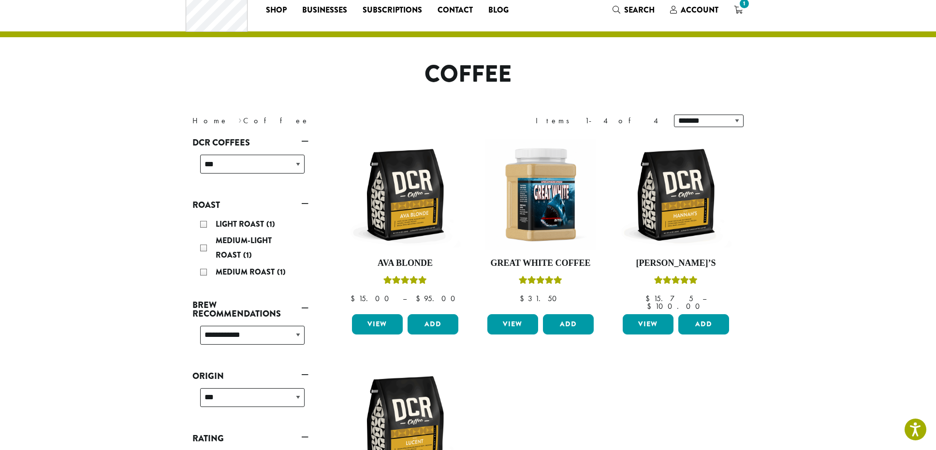
scroll to position [23, 0]
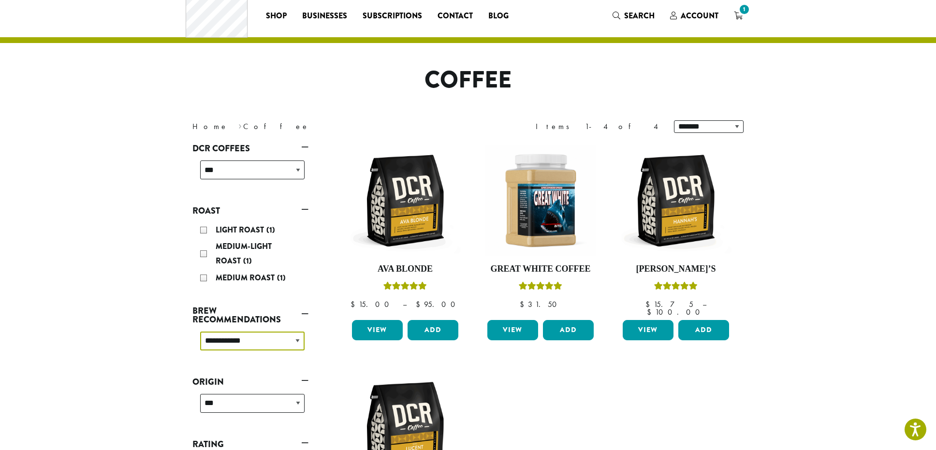
click at [253, 343] on select "**********" at bounding box center [252, 341] width 104 height 19
select select
click at [200, 332] on select "**********" at bounding box center [252, 341] width 104 height 19
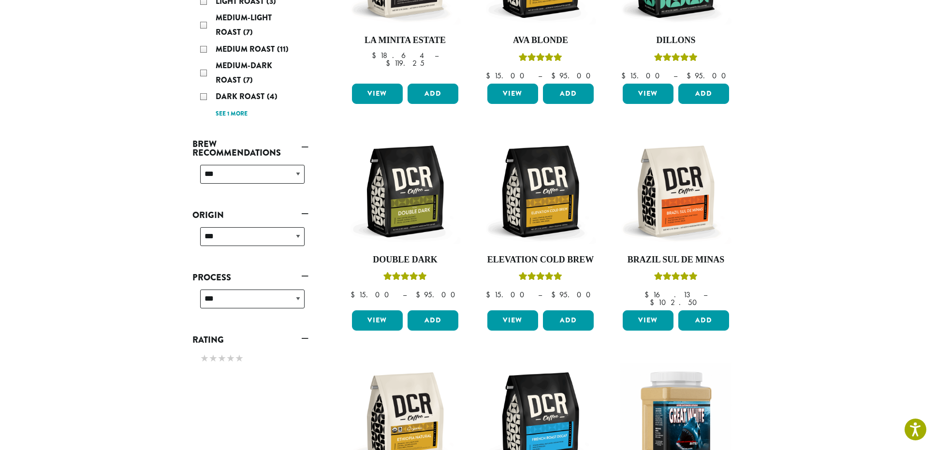
scroll to position [252, 0]
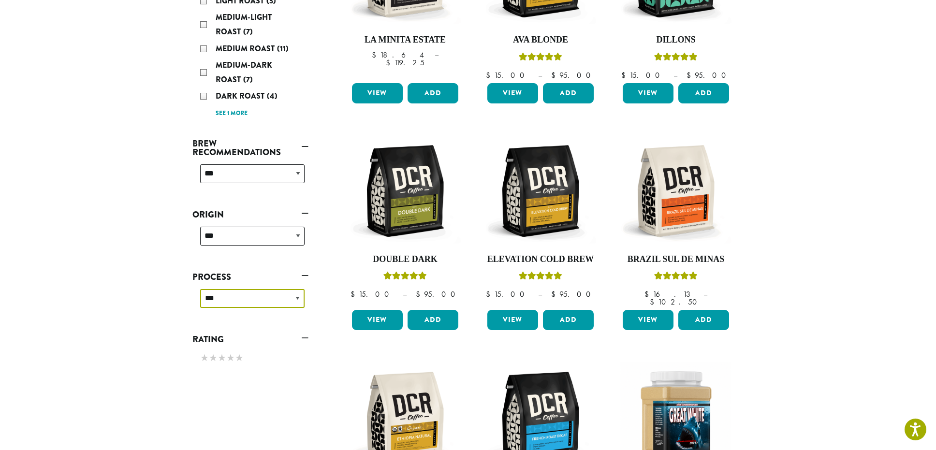
click at [264, 305] on select "**********" at bounding box center [252, 298] width 104 height 19
click at [264, 303] on select "**********" at bounding box center [252, 298] width 104 height 19
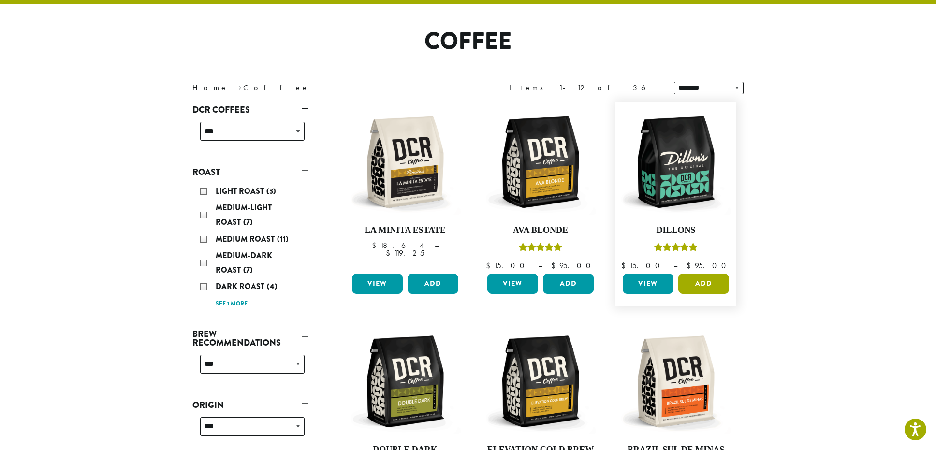
scroll to position [59, 0]
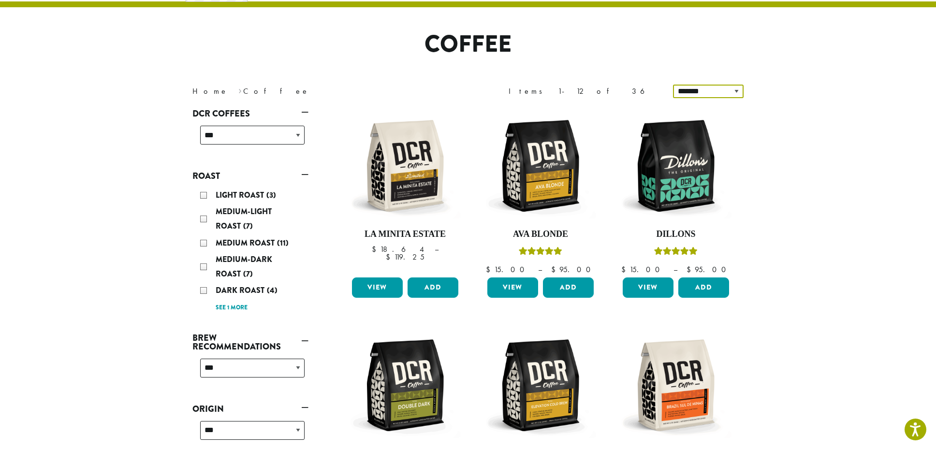
drag, startPoint x: 727, startPoint y: 86, endPoint x: 731, endPoint y: 96, distance: 11.5
click at [727, 86] on select "**********" at bounding box center [708, 92] width 71 height 14
select select "*********"
click at [675, 85] on select "**********" at bounding box center [708, 92] width 71 height 14
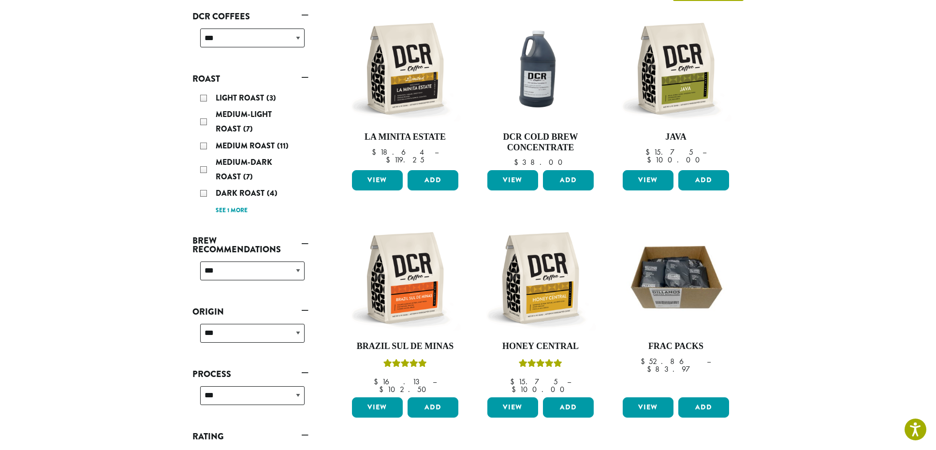
scroll to position [12, 0]
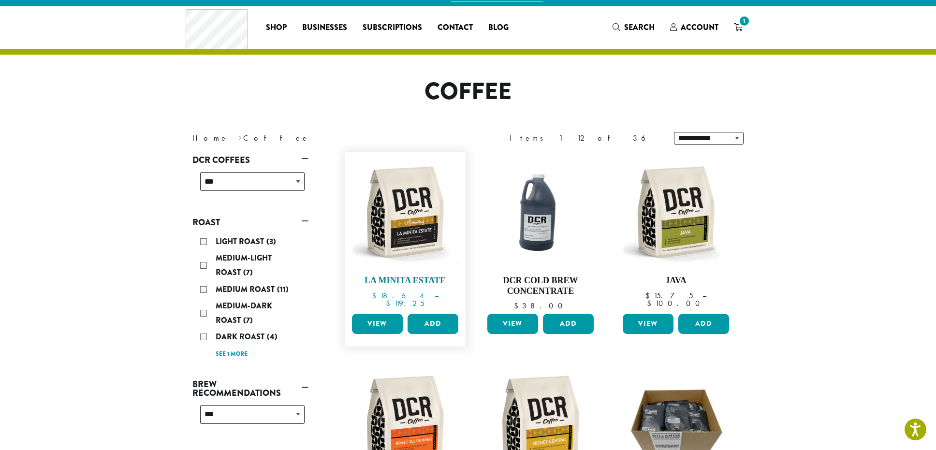
click at [410, 226] on img at bounding box center [405, 212] width 111 height 111
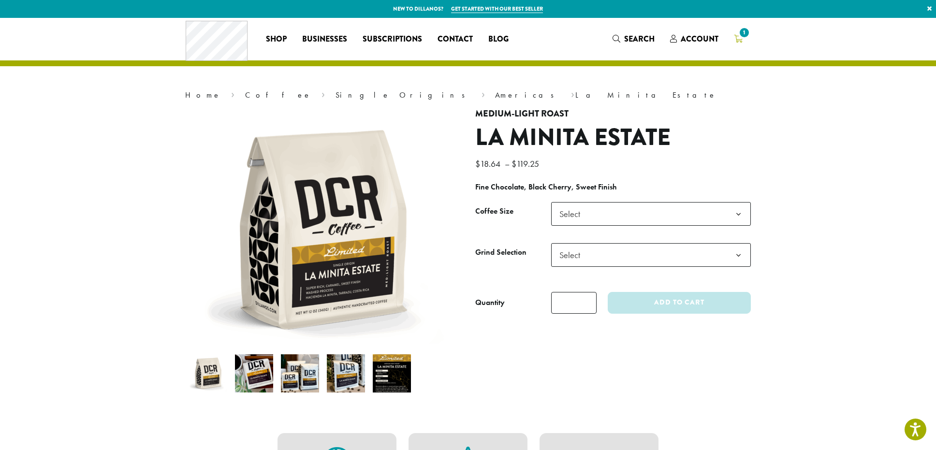
click at [745, 36] on span "1" at bounding box center [744, 32] width 13 height 13
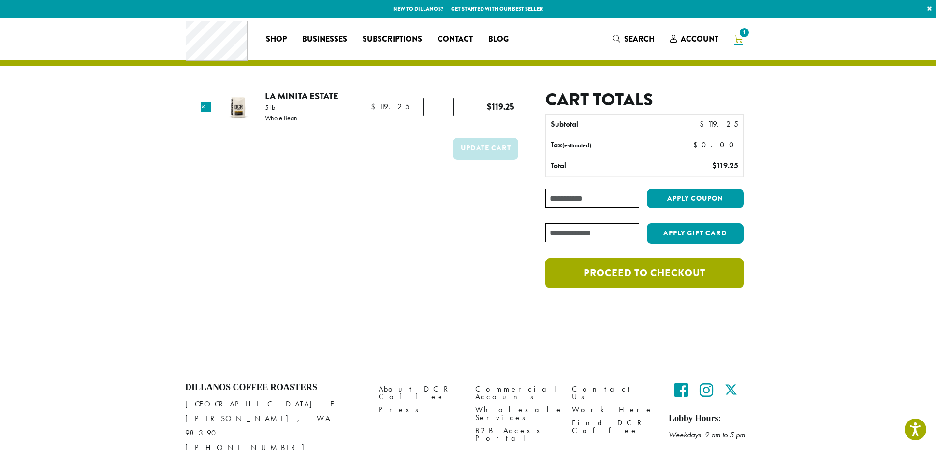
click at [637, 275] on link "Proceed to checkout" at bounding box center [644, 273] width 198 height 30
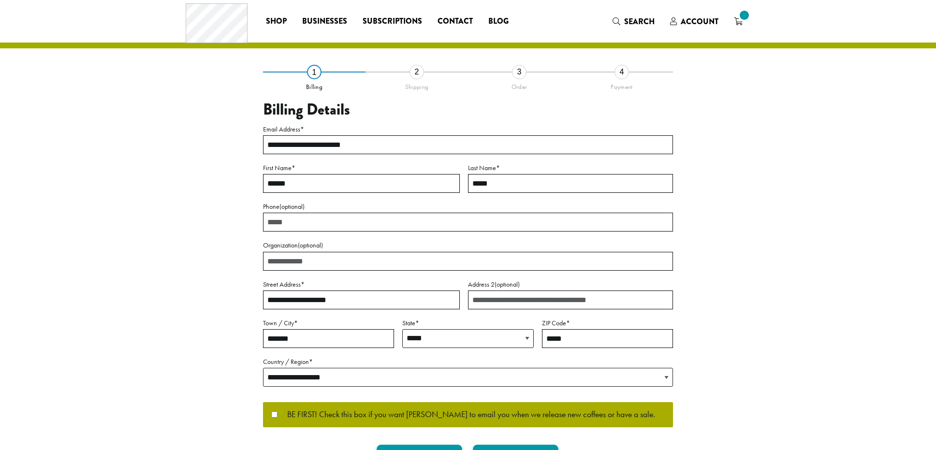
select select "**"
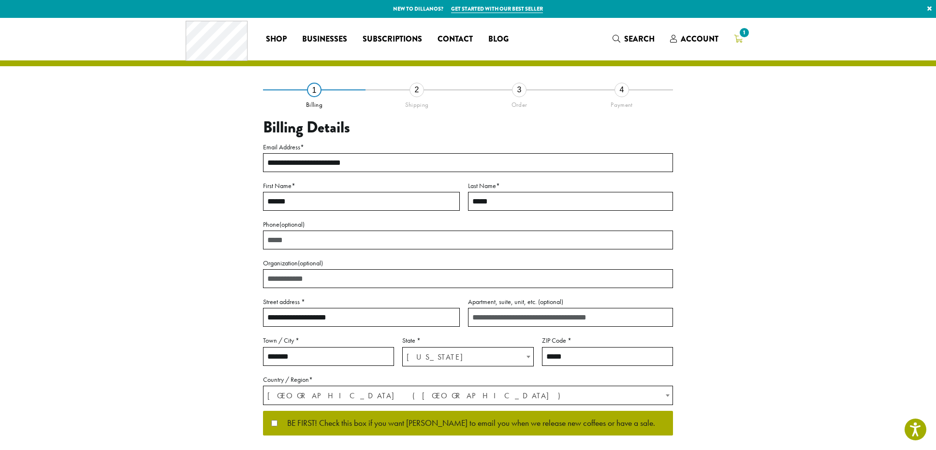
click at [749, 33] on span "1" at bounding box center [744, 32] width 13 height 13
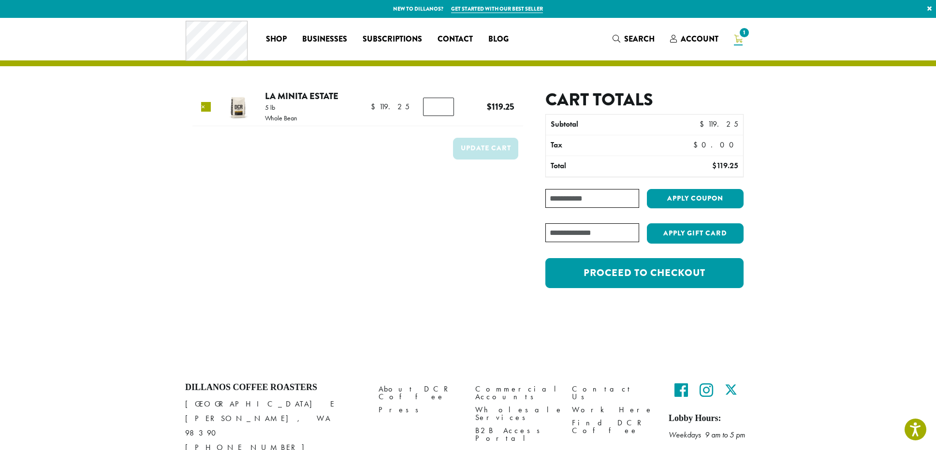
click at [203, 107] on link "×" at bounding box center [206, 107] width 10 height 10
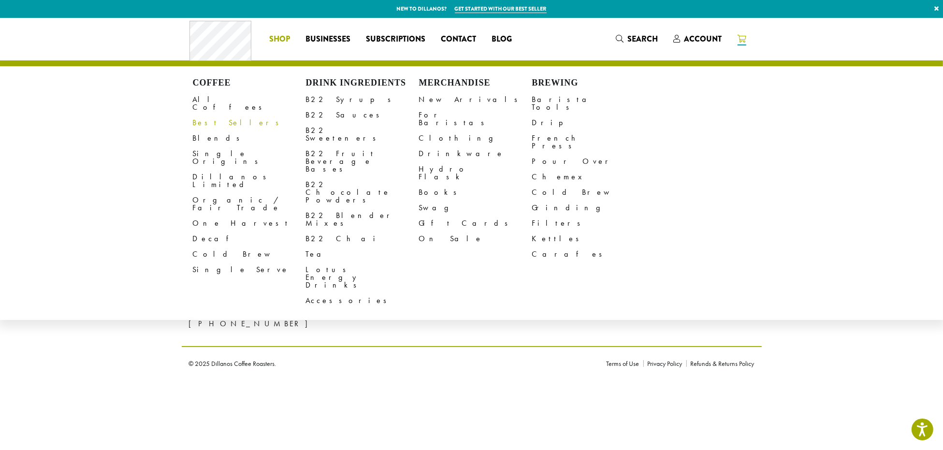
click at [205, 118] on link "Best Sellers" at bounding box center [249, 122] width 113 height 15
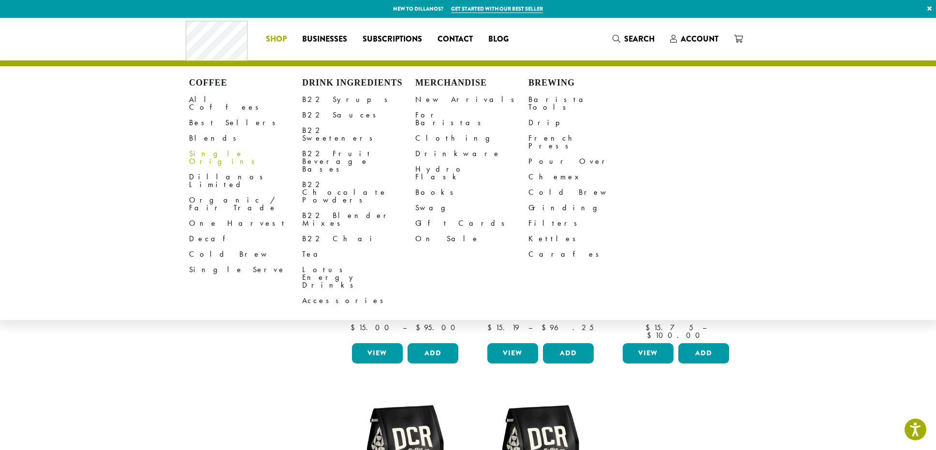
click at [213, 146] on link "Single Origins" at bounding box center [245, 157] width 113 height 23
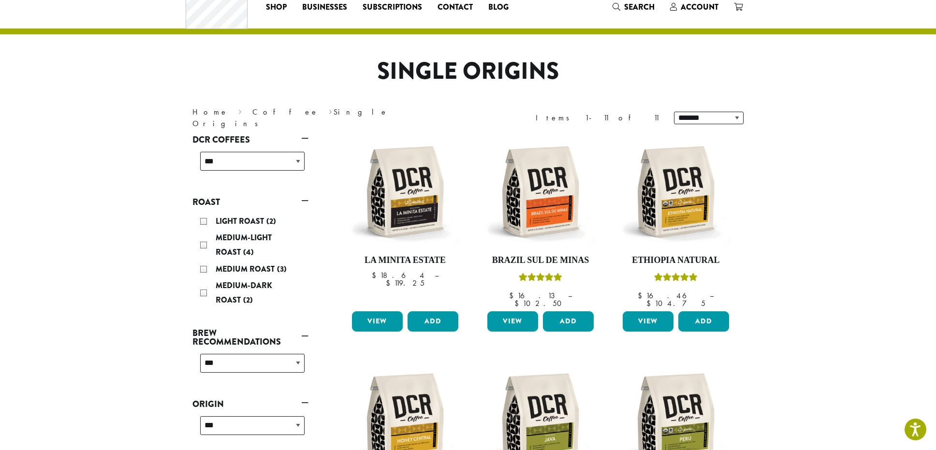
scroll to position [48, 0]
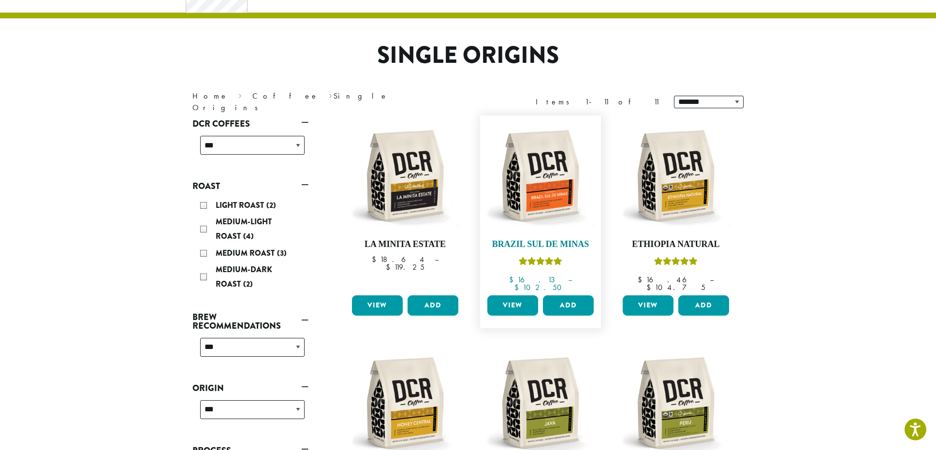
click at [524, 198] on img at bounding box center [540, 175] width 111 height 111
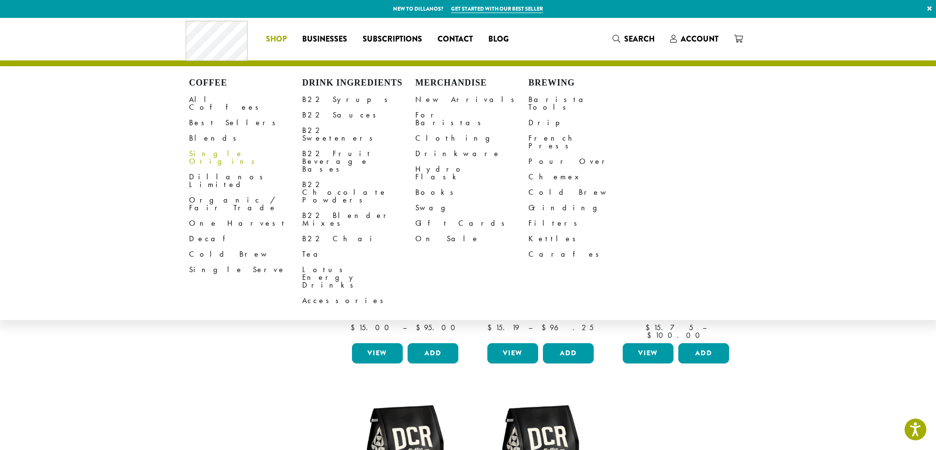
click at [221, 146] on link "Single Origins" at bounding box center [245, 157] width 113 height 23
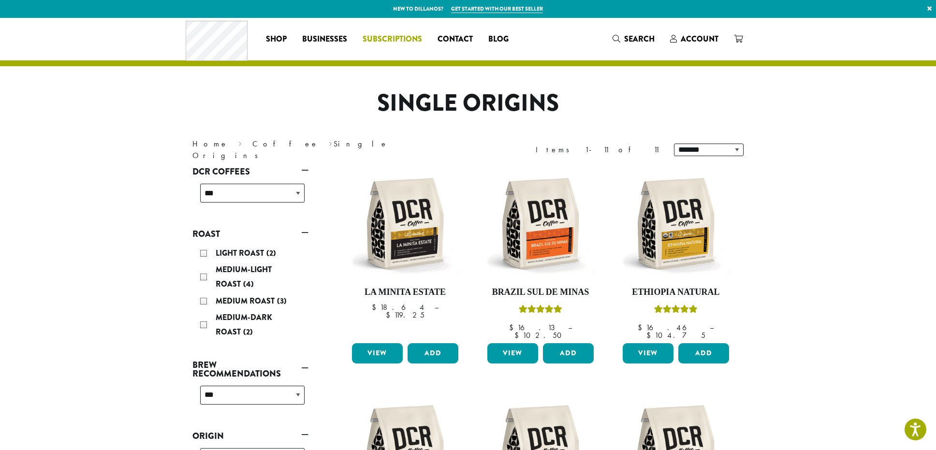
click at [389, 38] on span "Subscriptions" at bounding box center [392, 39] width 59 height 12
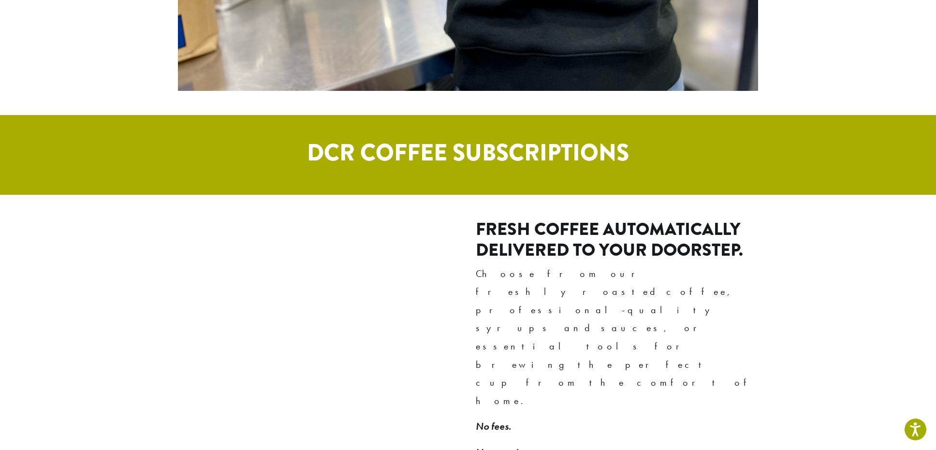
scroll to position [628, 0]
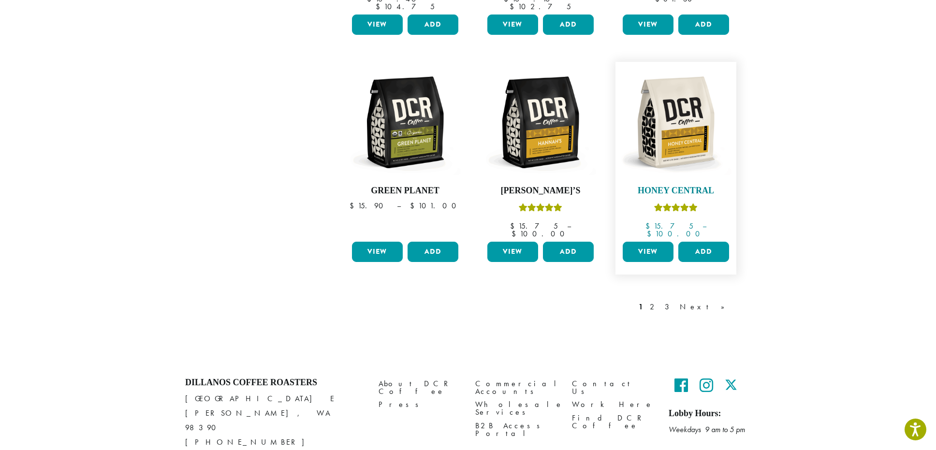
scroll to position [786, 0]
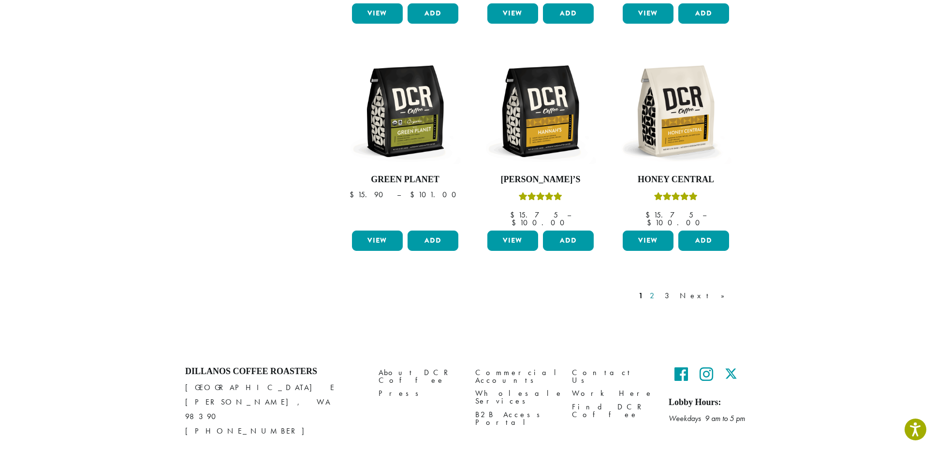
click at [660, 290] on link "2" at bounding box center [654, 296] width 12 height 12
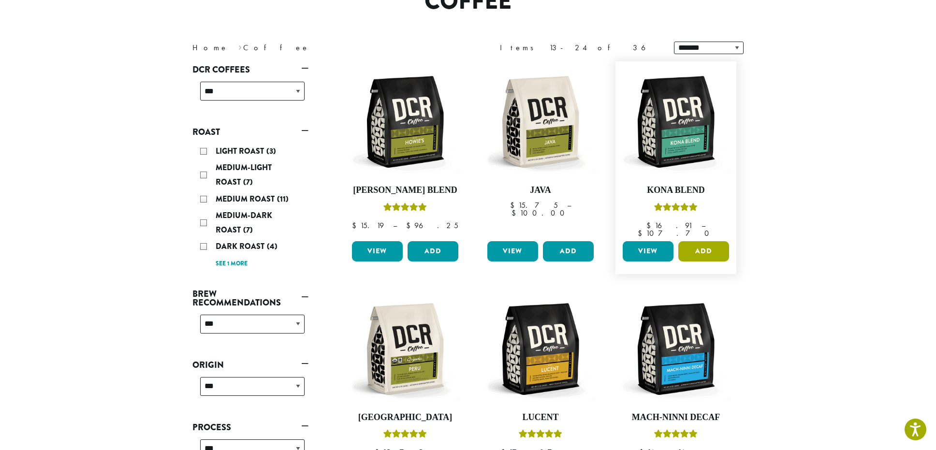
scroll to position [86, 0]
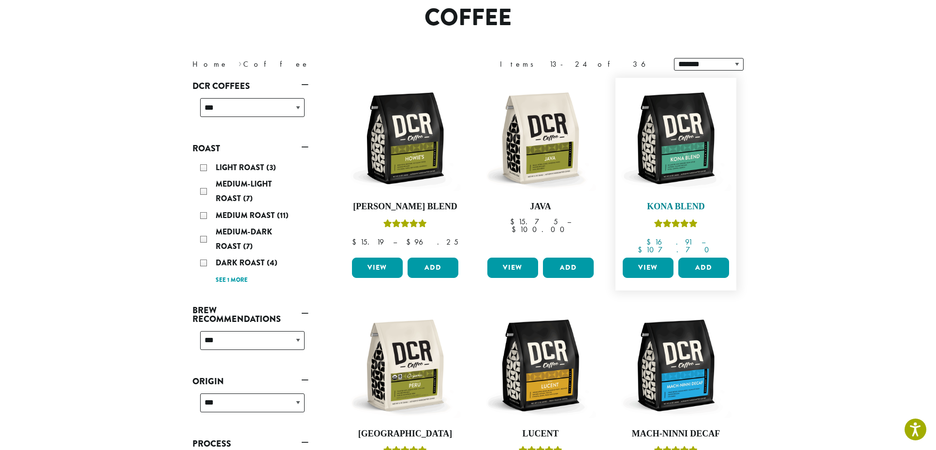
click at [676, 145] on img at bounding box center [675, 138] width 111 height 111
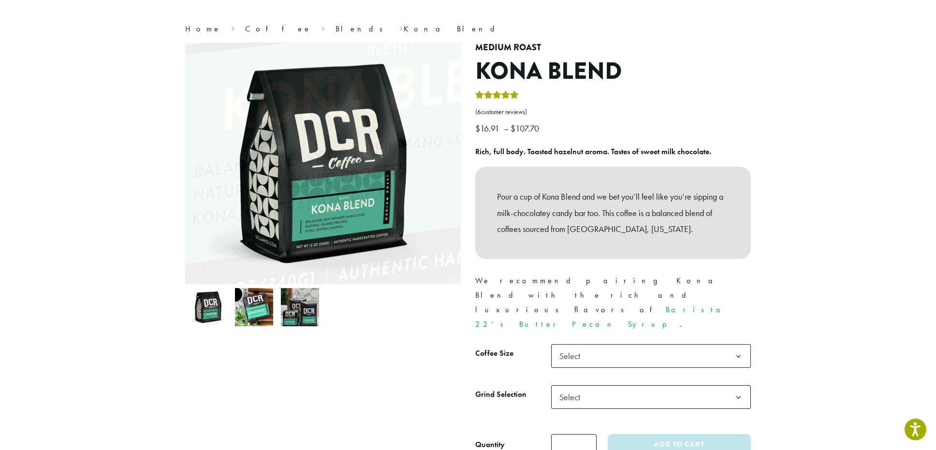
scroll to position [145, 0]
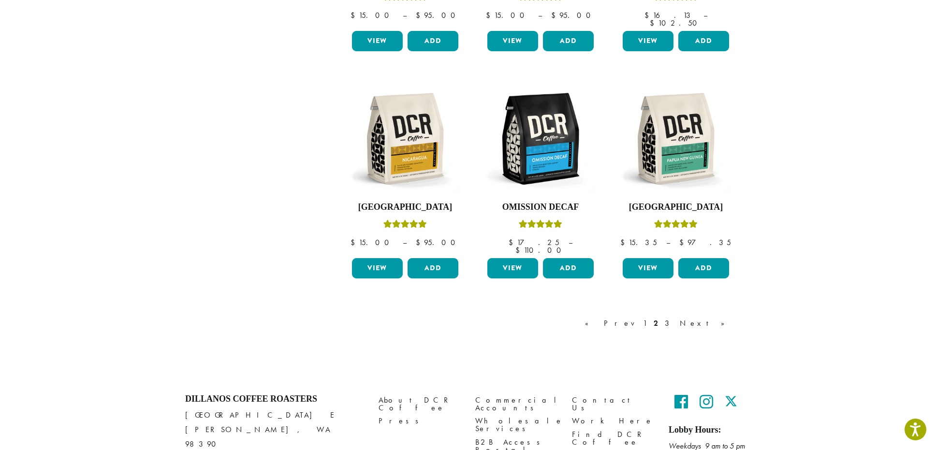
scroll to position [773, 0]
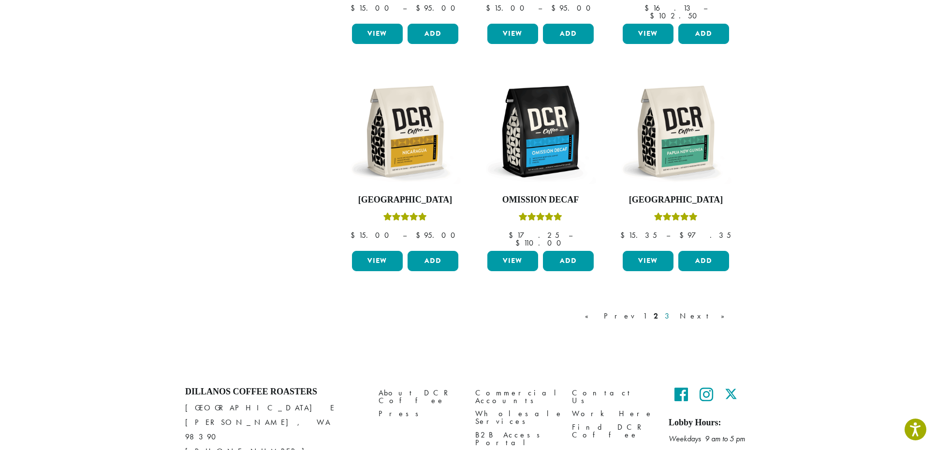
click at [675, 310] on link "3" at bounding box center [669, 316] width 12 height 12
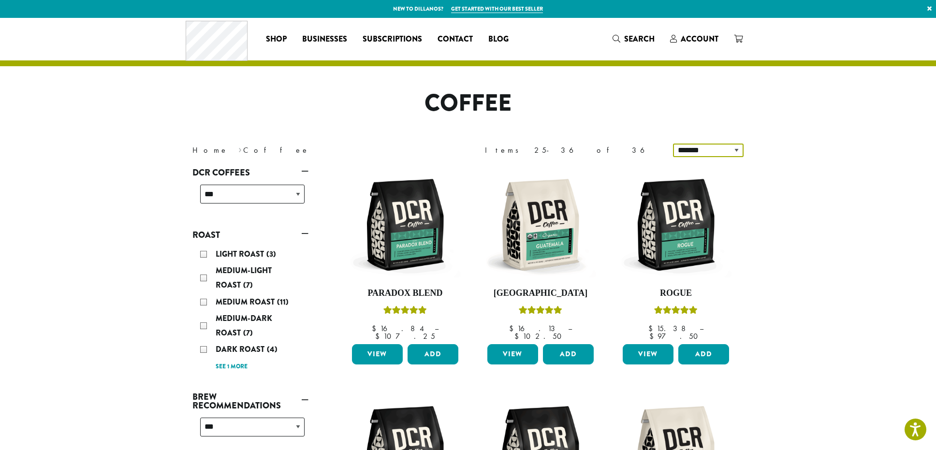
click at [725, 153] on select "**********" at bounding box center [708, 151] width 71 height 14
select select "*********"
click at [675, 144] on select "**********" at bounding box center [708, 151] width 71 height 14
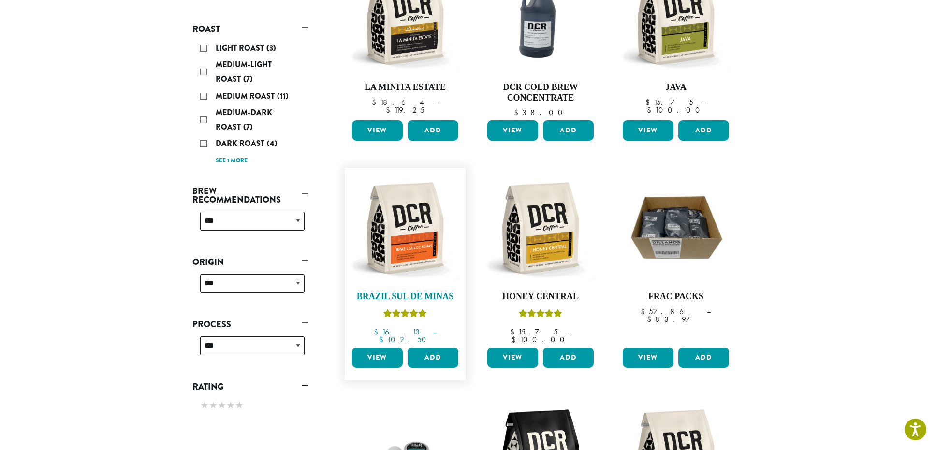
scroll to position [204, 0]
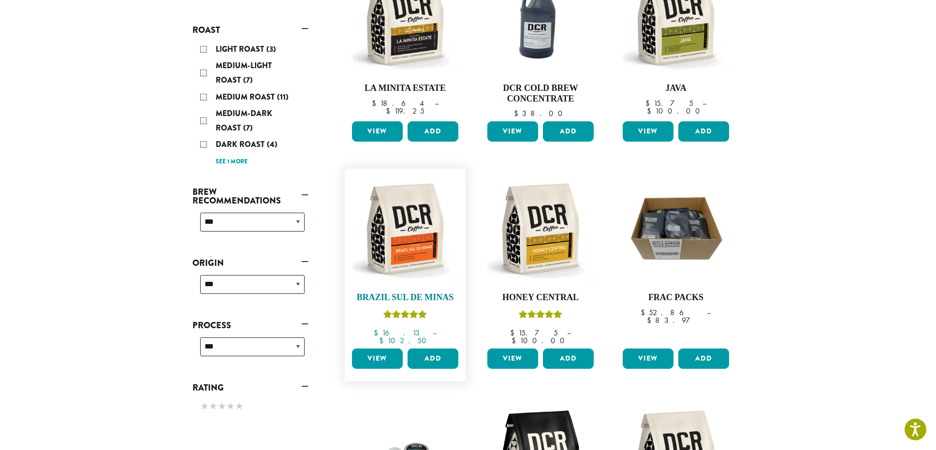
click at [403, 241] on img at bounding box center [405, 229] width 111 height 111
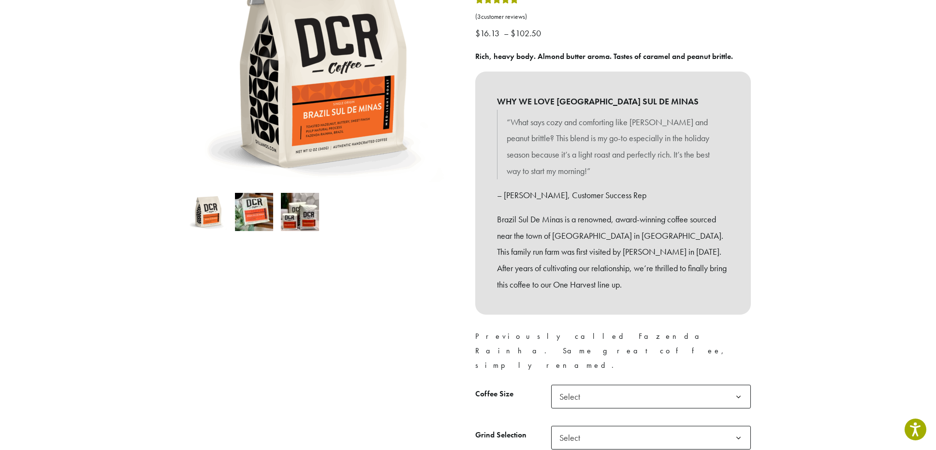
scroll to position [338, 0]
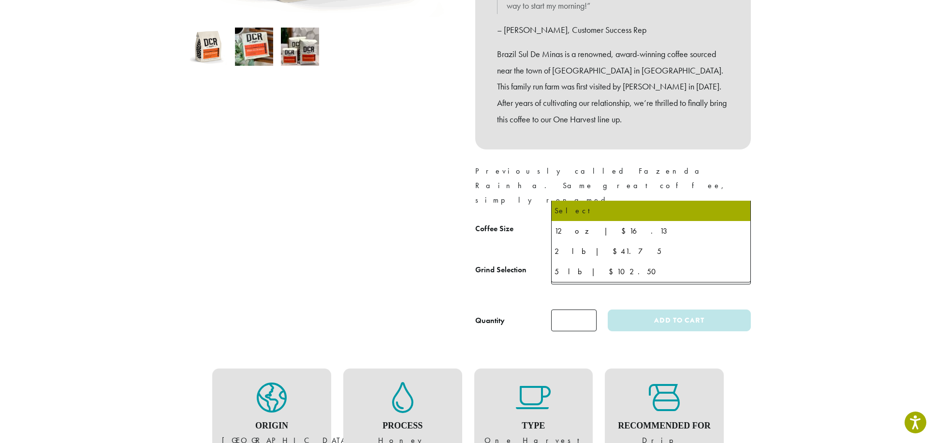
click at [590, 219] on span "Select" at bounding box center [651, 231] width 200 height 24
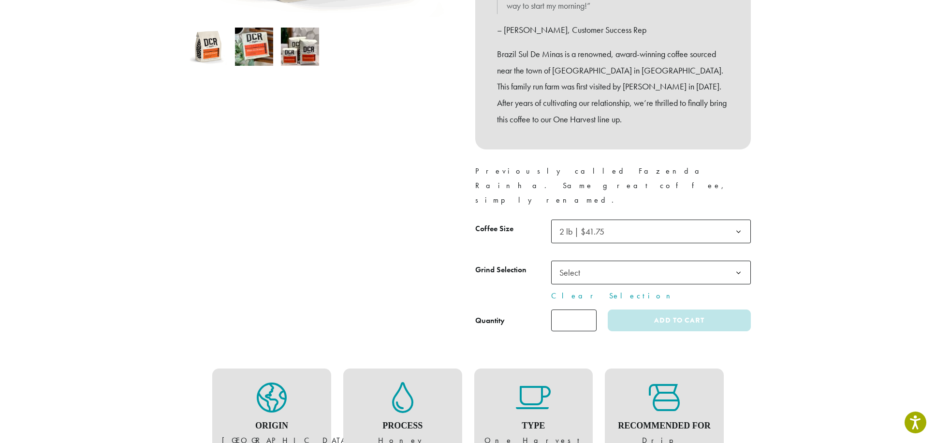
click at [588, 263] on span "Select" at bounding box center [572, 272] width 34 height 19
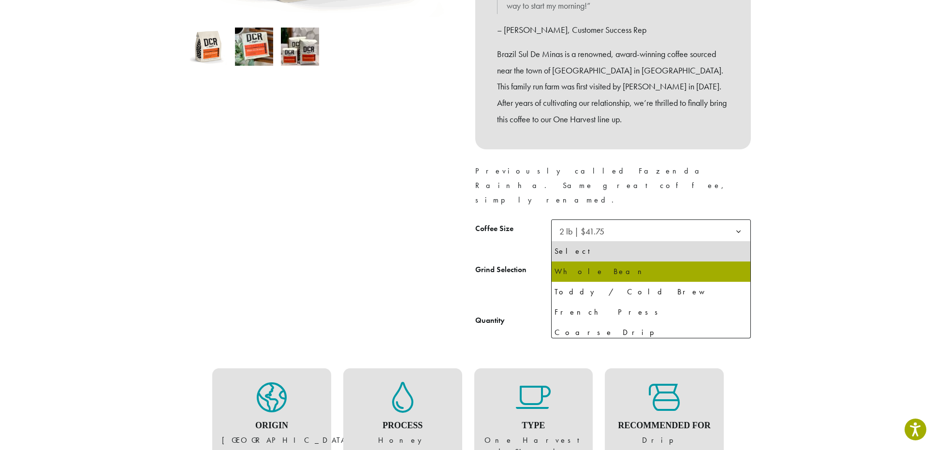
select select "**********"
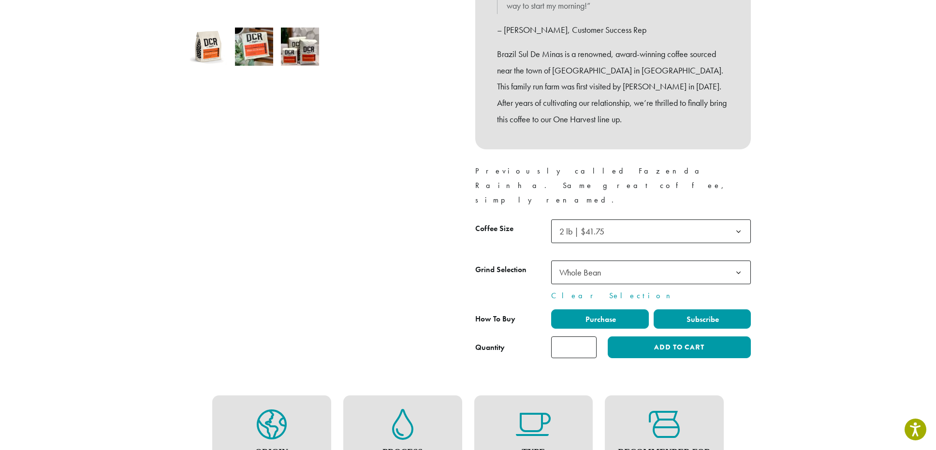
click at [725, 309] on label "Subscribe" at bounding box center [703, 318] width 98 height 19
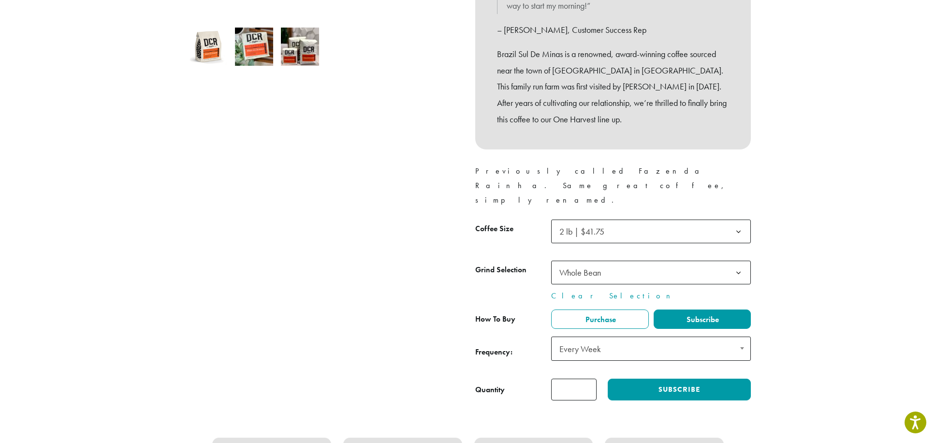
click at [701, 336] on span "Every Week" at bounding box center [651, 348] width 200 height 24
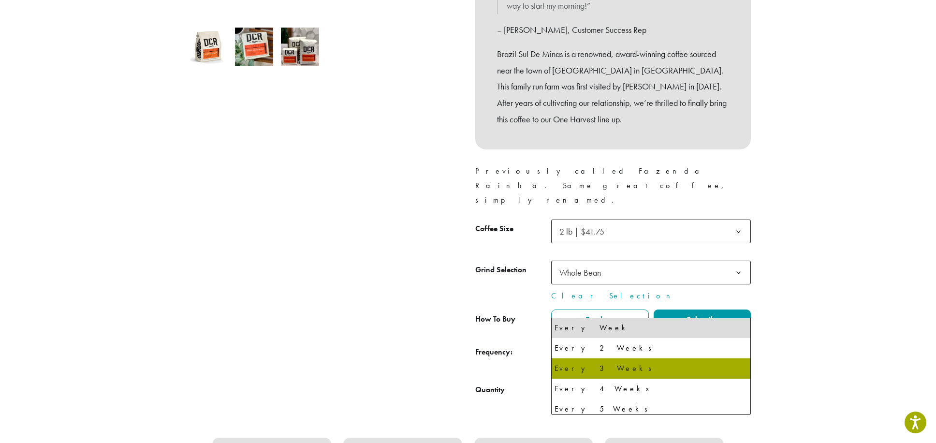
select select "******"
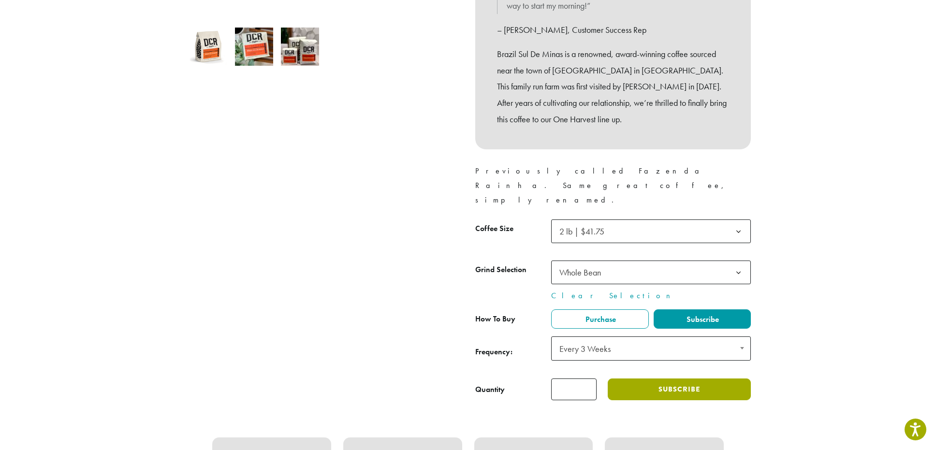
click at [641, 379] on button "Subscribe" at bounding box center [679, 390] width 143 height 22
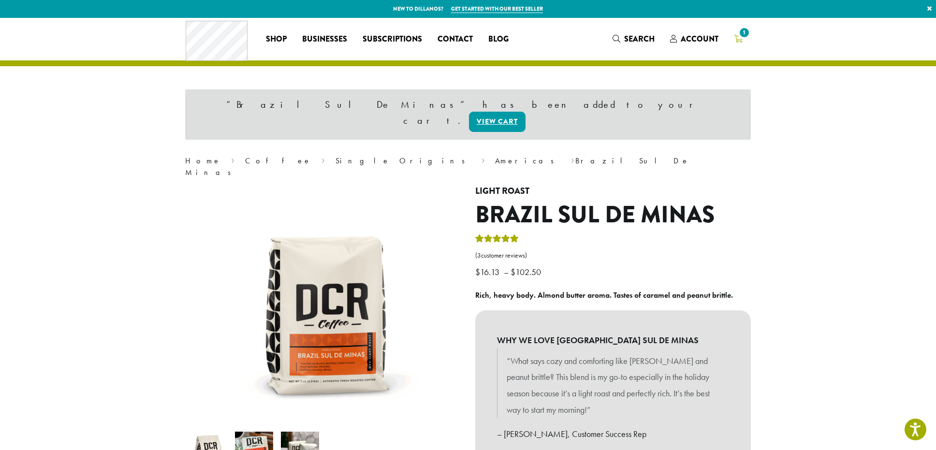
click at [737, 41] on icon "1" at bounding box center [738, 39] width 9 height 8
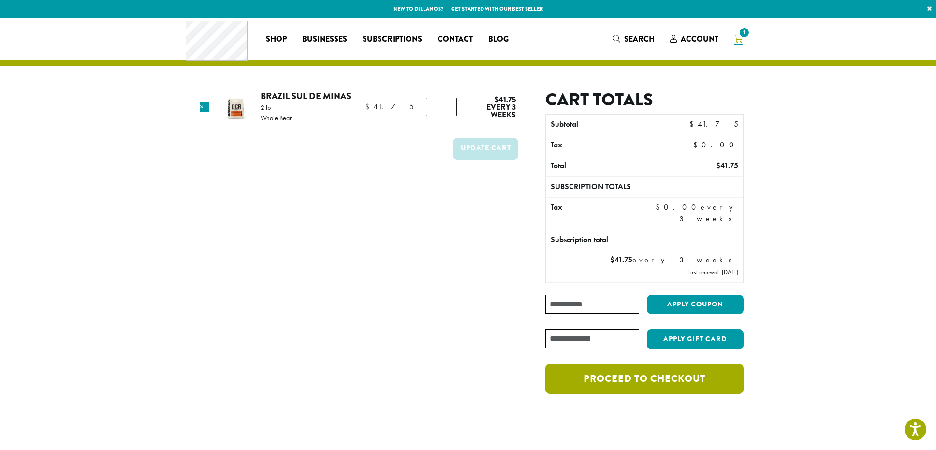
click at [639, 369] on link "Proceed to checkout" at bounding box center [644, 379] width 198 height 30
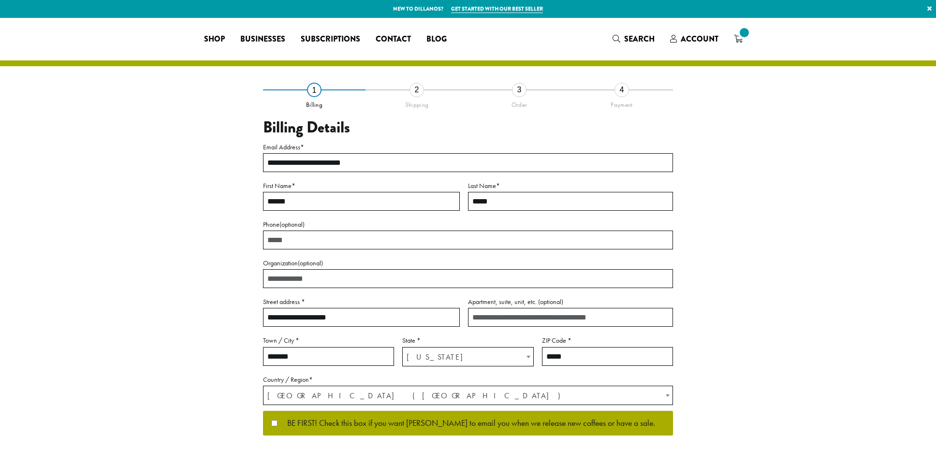
select select "**"
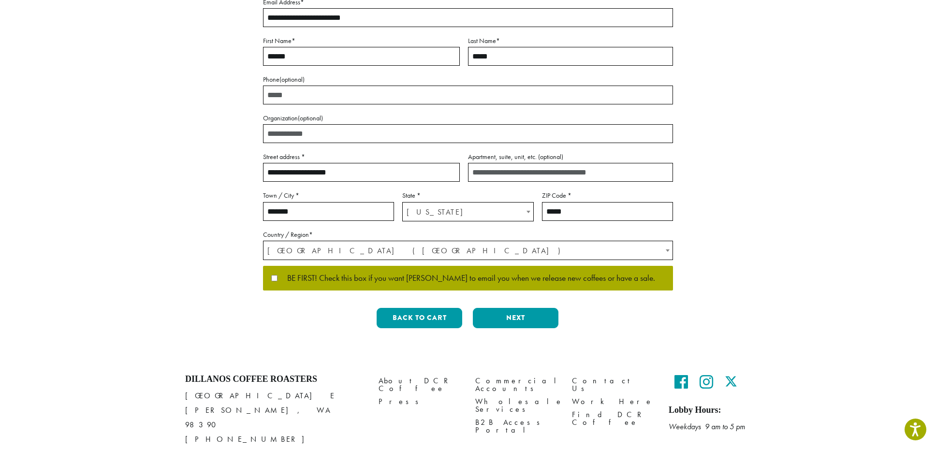
scroll to position [97, 0]
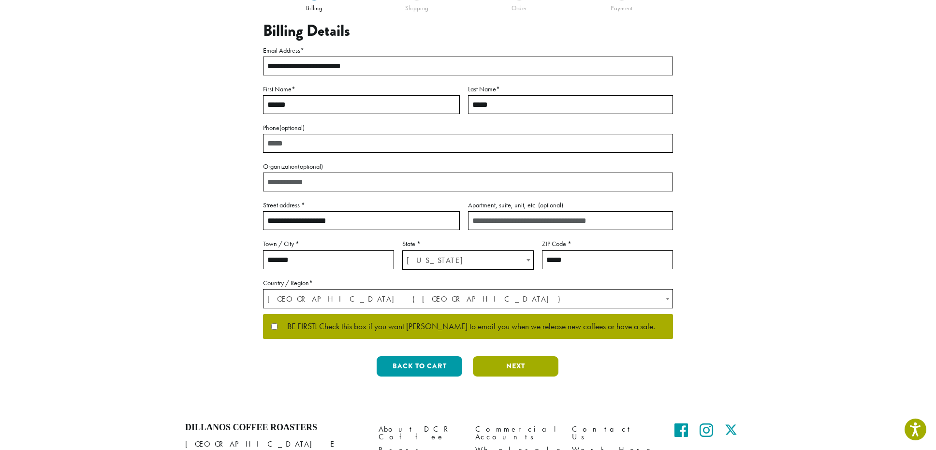
click at [528, 368] on button "Next" at bounding box center [516, 366] width 86 height 20
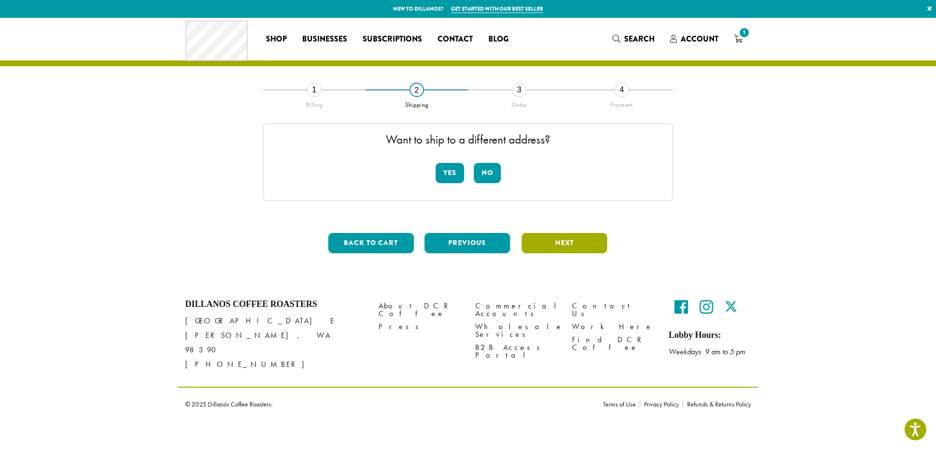
scroll to position [0, 0]
click at [496, 169] on button "No" at bounding box center [490, 173] width 27 height 20
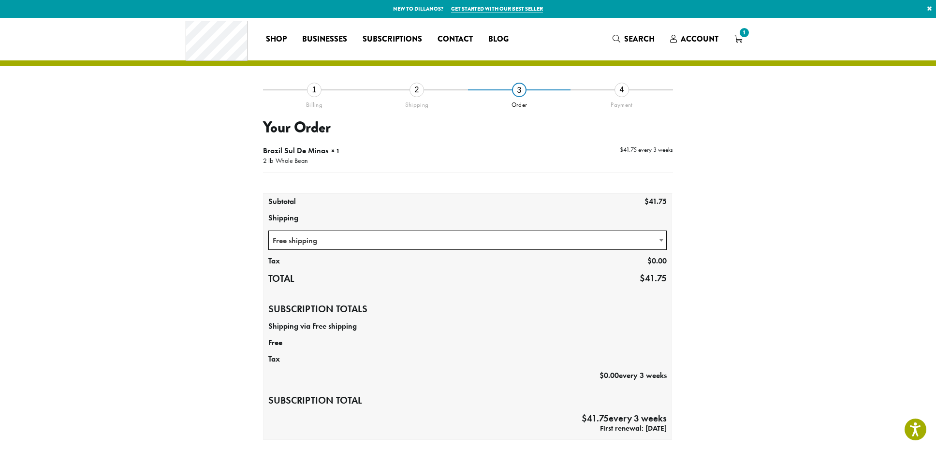
click at [427, 245] on span "Free shipping" at bounding box center [467, 240] width 397 height 19
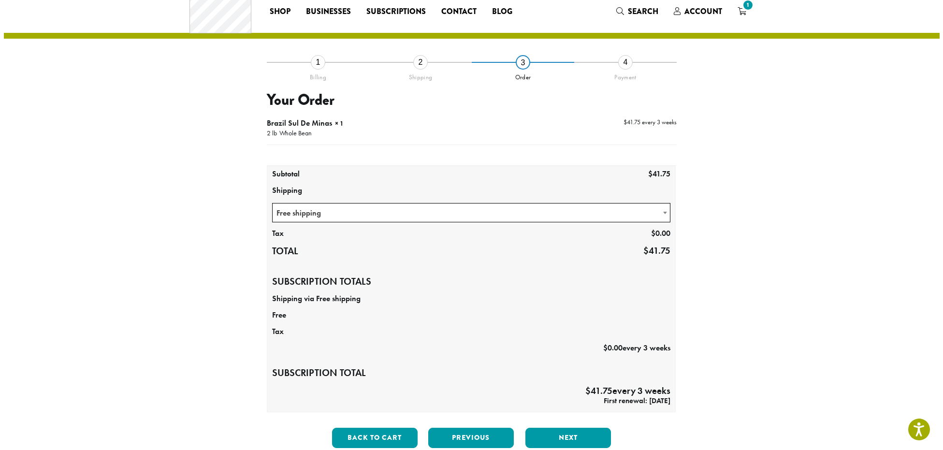
scroll to position [48, 0]
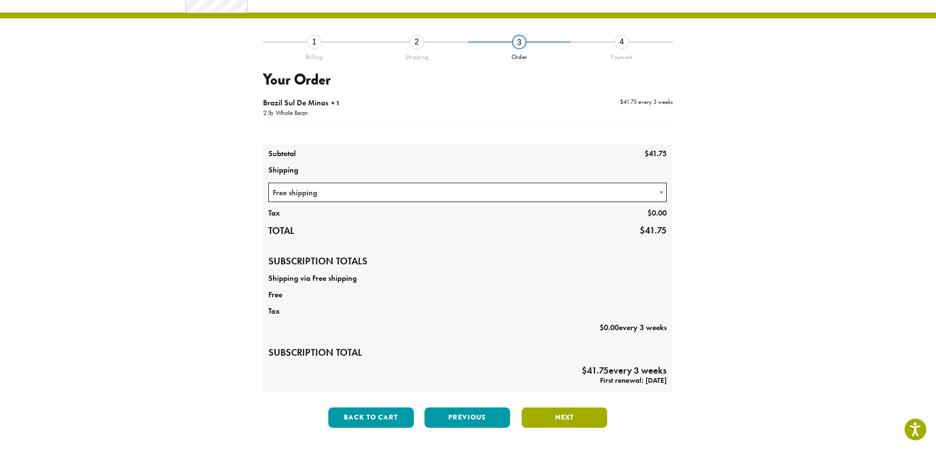
click at [583, 408] on button "Next" at bounding box center [565, 418] width 86 height 20
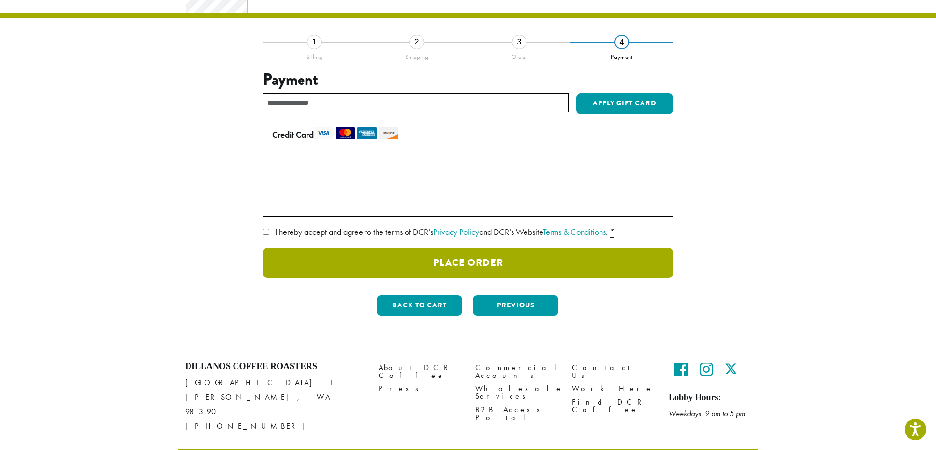
click at [419, 259] on button "Place Order" at bounding box center [468, 263] width 410 height 30
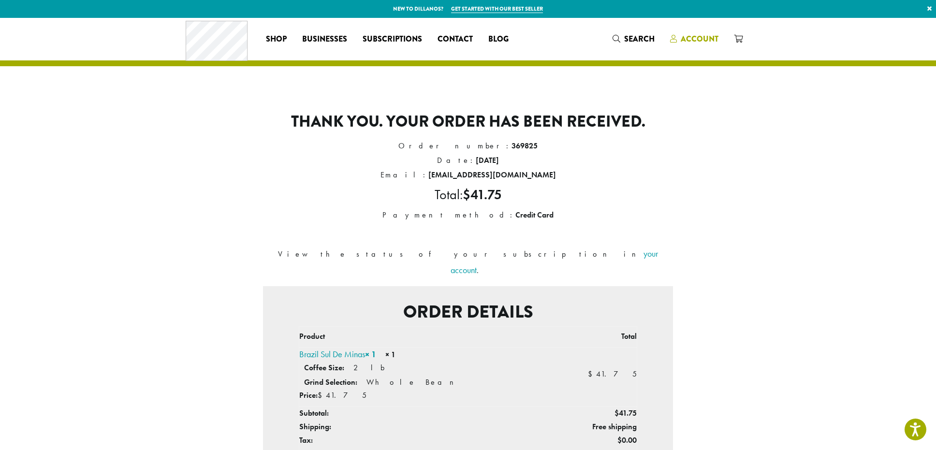
click at [696, 36] on span "Account" at bounding box center [700, 38] width 38 height 11
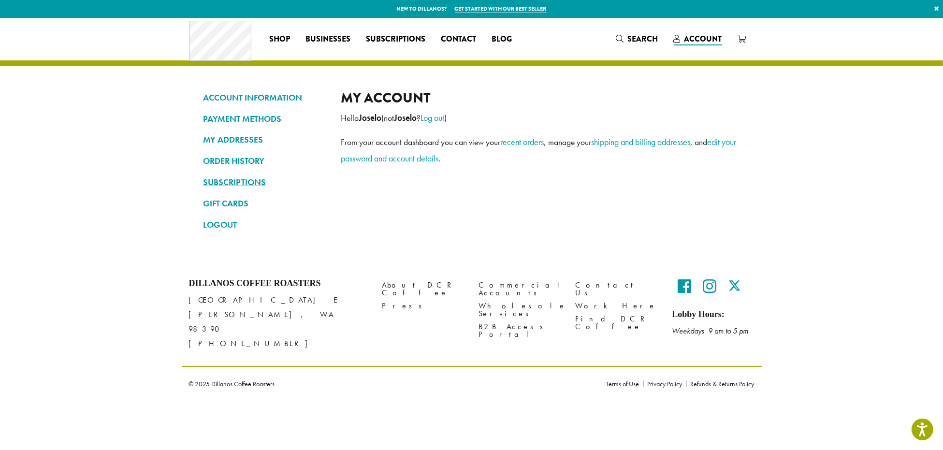
click at [223, 181] on link "SUBSCRIPTIONS" at bounding box center [265, 182] width 123 height 16
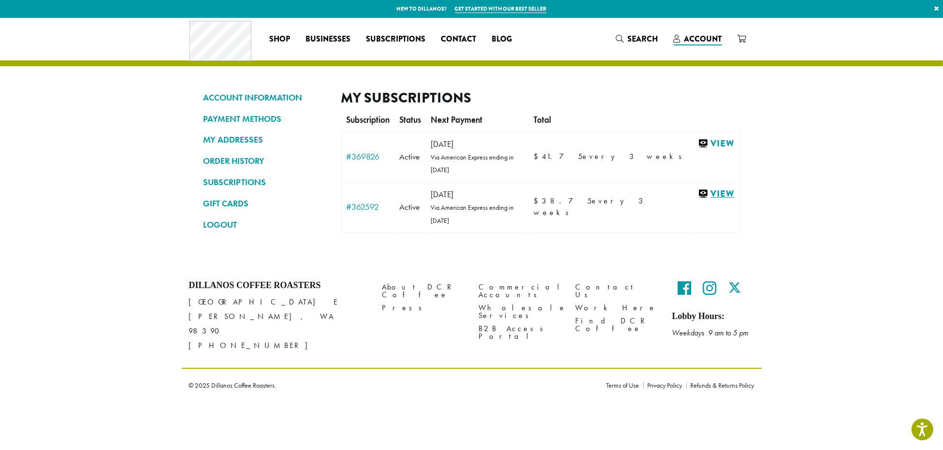
click at [705, 188] on link "View" at bounding box center [716, 194] width 36 height 12
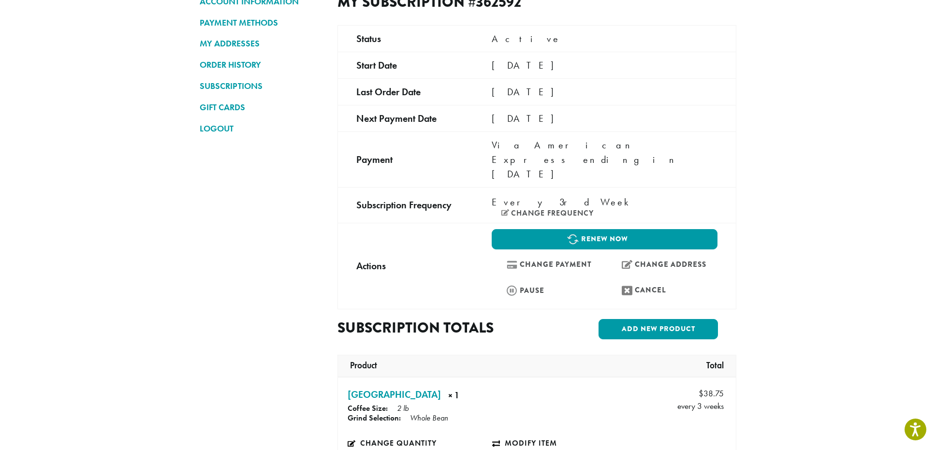
scroll to position [97, 0]
click at [632, 279] on link "Cancel" at bounding box center [662, 289] width 111 height 21
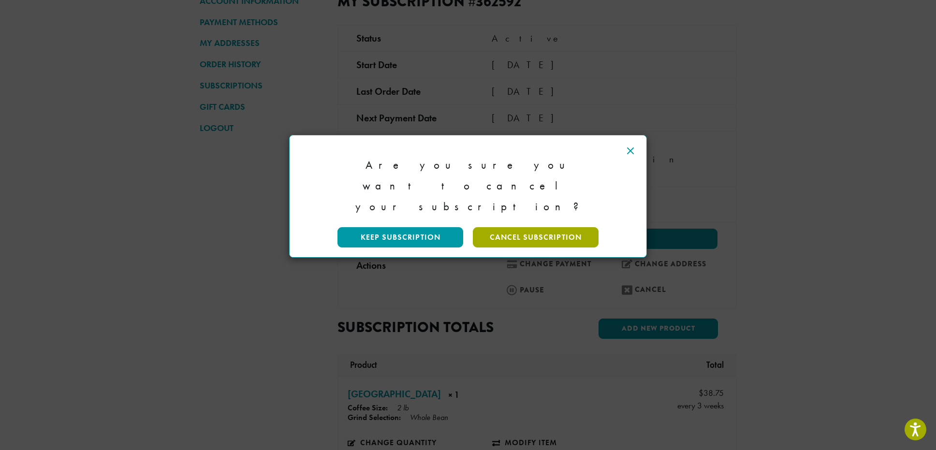
click at [497, 227] on link "Cancel Subscription" at bounding box center [536, 237] width 126 height 20
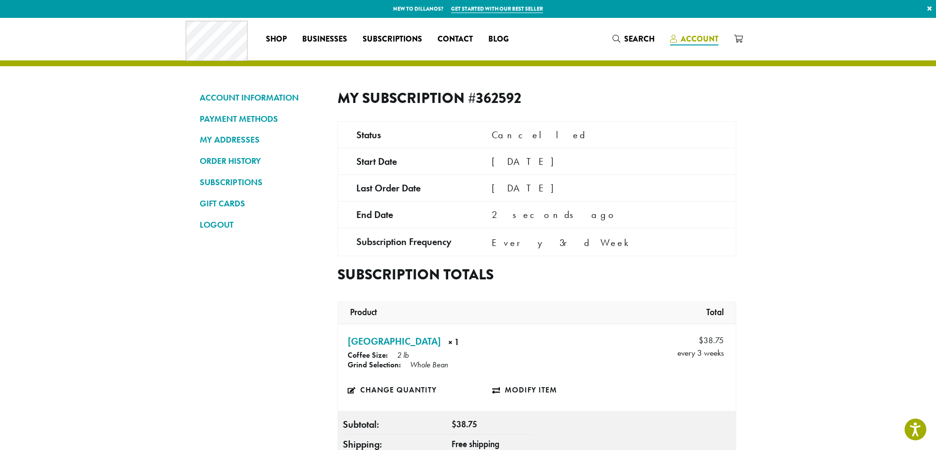
click at [681, 44] on span "Account" at bounding box center [694, 39] width 48 height 12
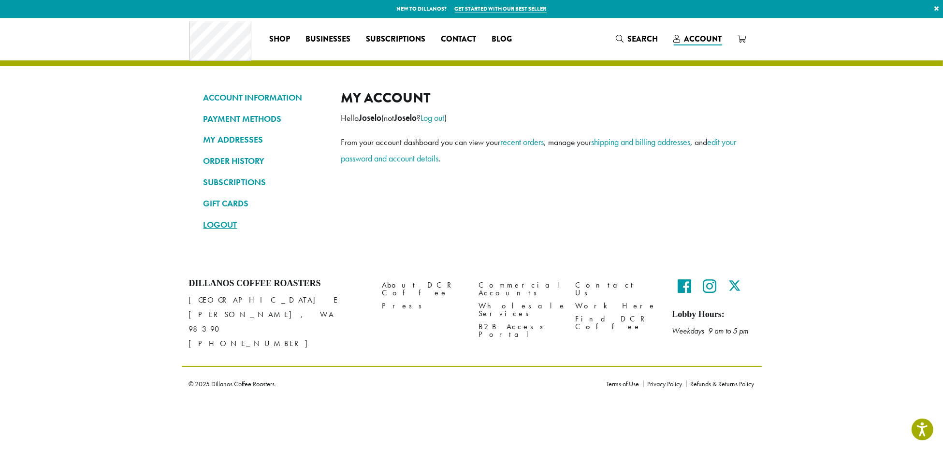
click at [225, 220] on link "LOGOUT" at bounding box center [265, 225] width 123 height 16
